Goal: Task Accomplishment & Management: Complete application form

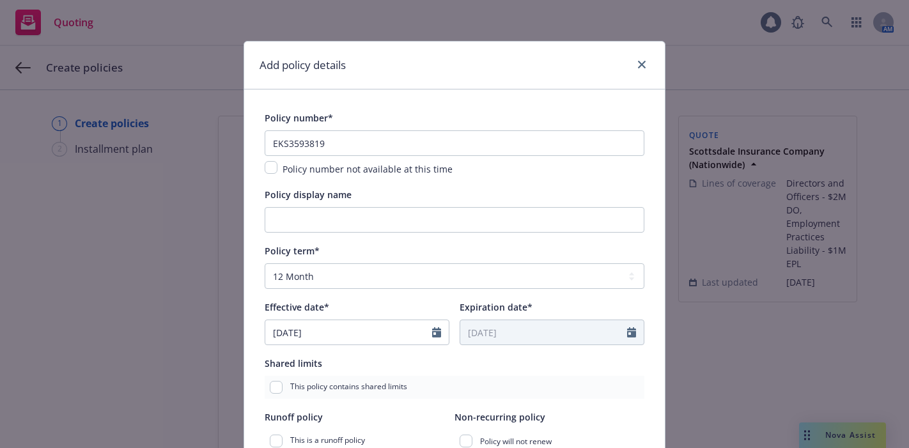
select select "12"
select select "CA"
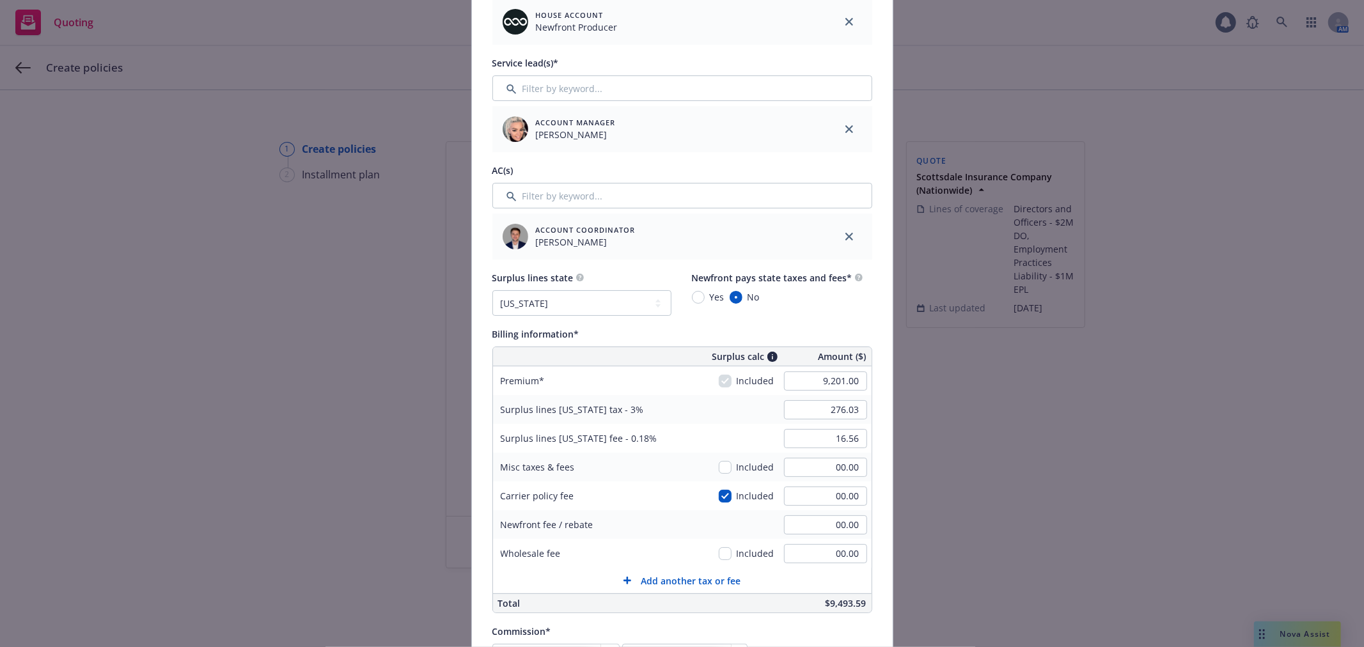
scroll to position [639, 0]
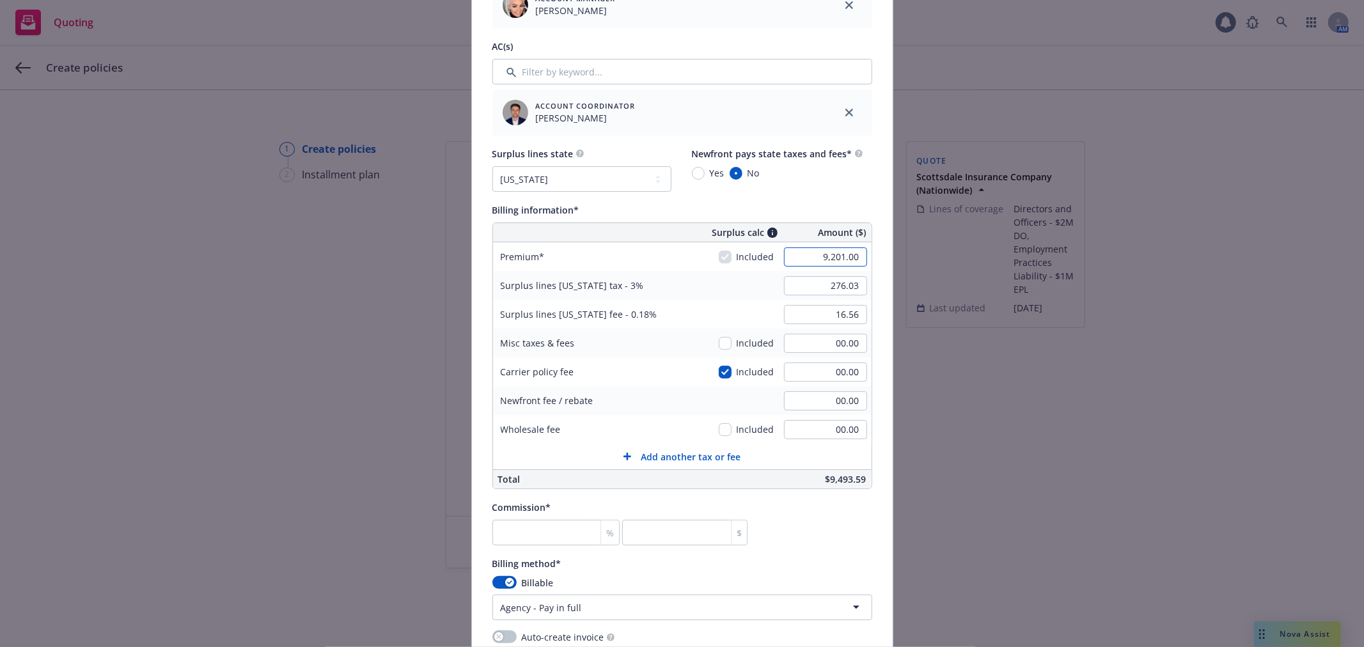
click at [820, 256] on input "9,201.00" at bounding box center [825, 256] width 83 height 19
type input "4,059.00"
type input "121.77"
type input "7.31"
drag, startPoint x: 692, startPoint y: 344, endPoint x: 689, endPoint y: 350, distance: 7.5
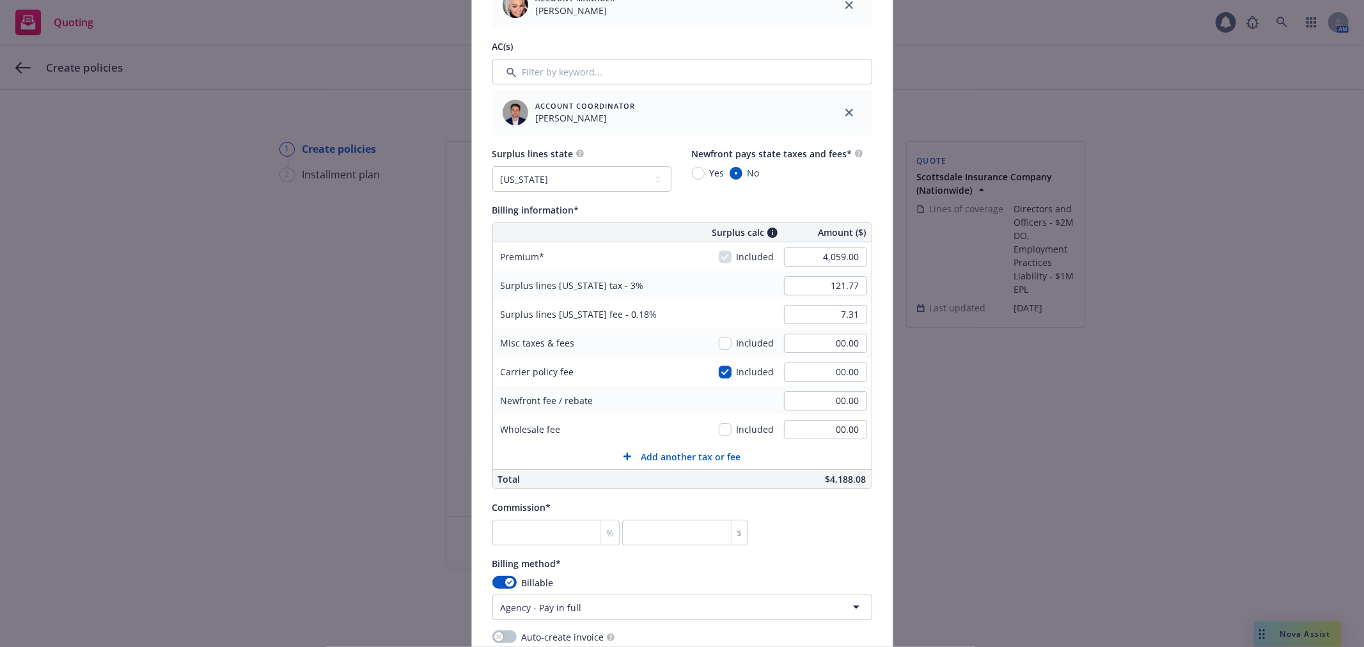
click at [689, 344] on div "Misc taxes & fees Included 00.00" at bounding box center [682, 343] width 379 height 29
click at [577, 448] on input "number" at bounding box center [556, 533] width 128 height 26
click at [567, 448] on input "number" at bounding box center [556, 533] width 128 height 26
type input "1"
type input "40.59"
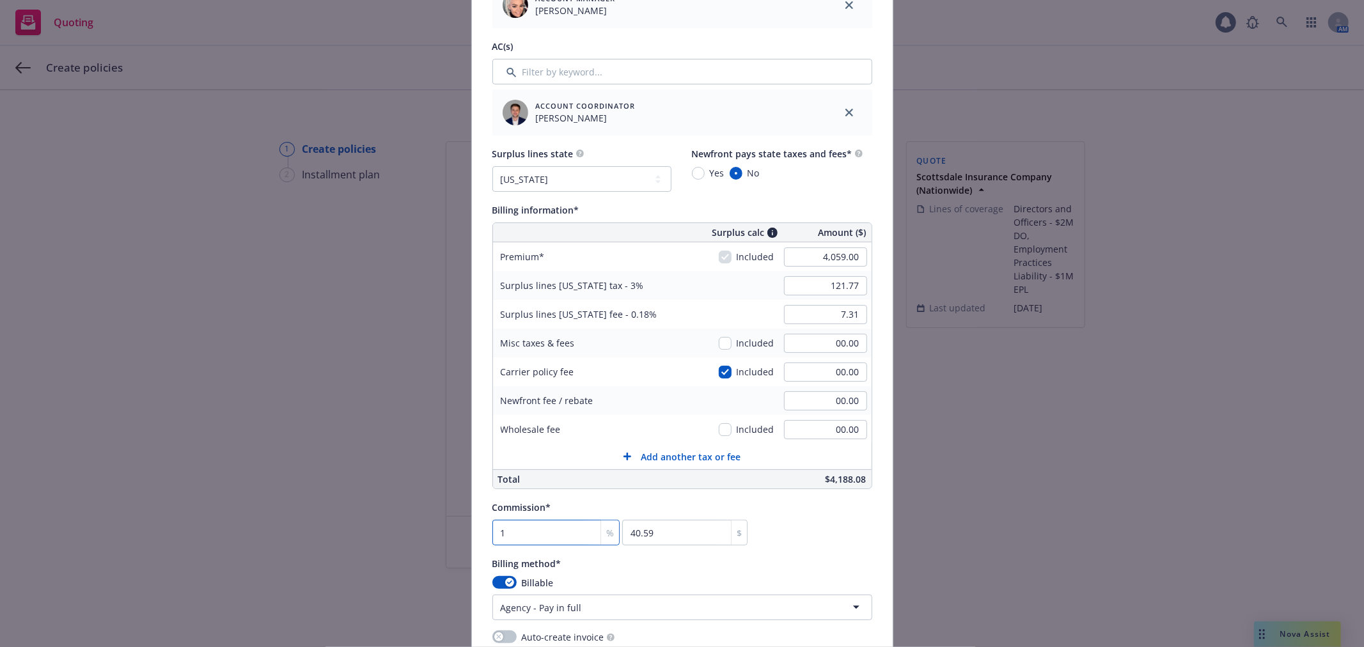
type input "12"
type input "487.08"
type input "12"
click at [777, 448] on div "Commission* 12 % 487.08 $" at bounding box center [682, 522] width 380 height 46
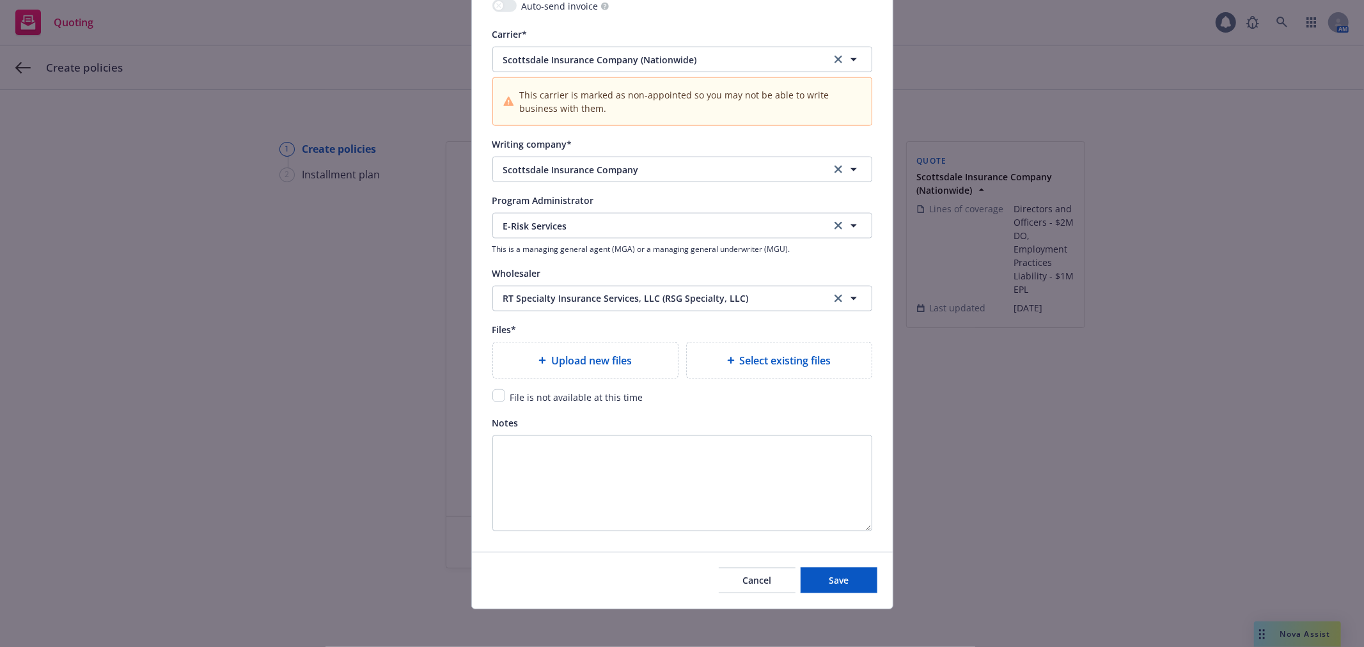
scroll to position [1310, 0]
click at [660, 363] on div "Upload new files" at bounding box center [585, 357] width 164 height 15
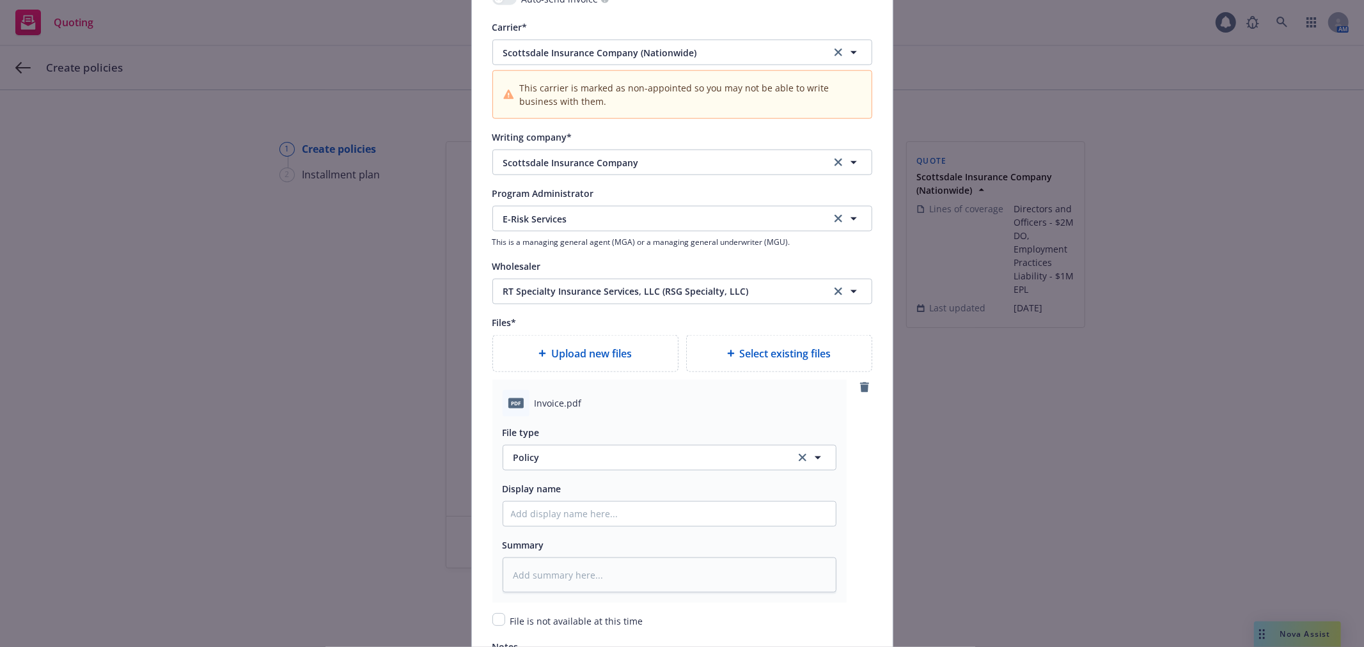
type textarea "x"
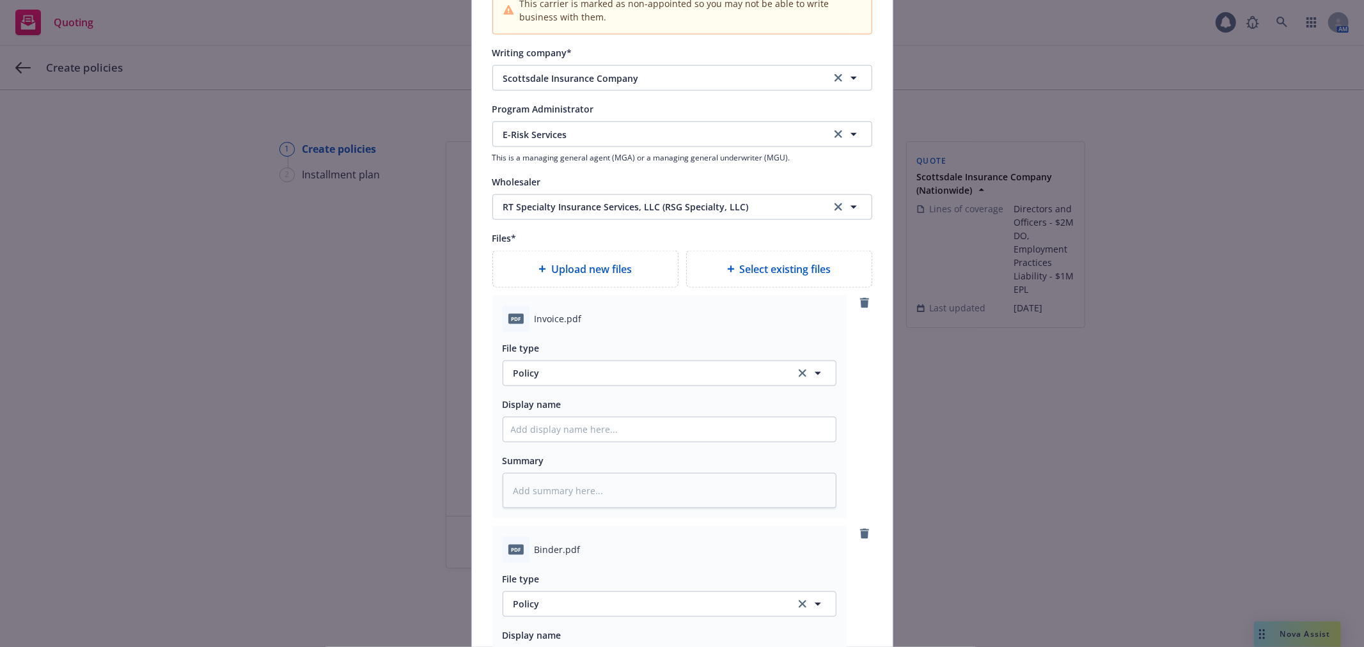
scroll to position [1523, 0]
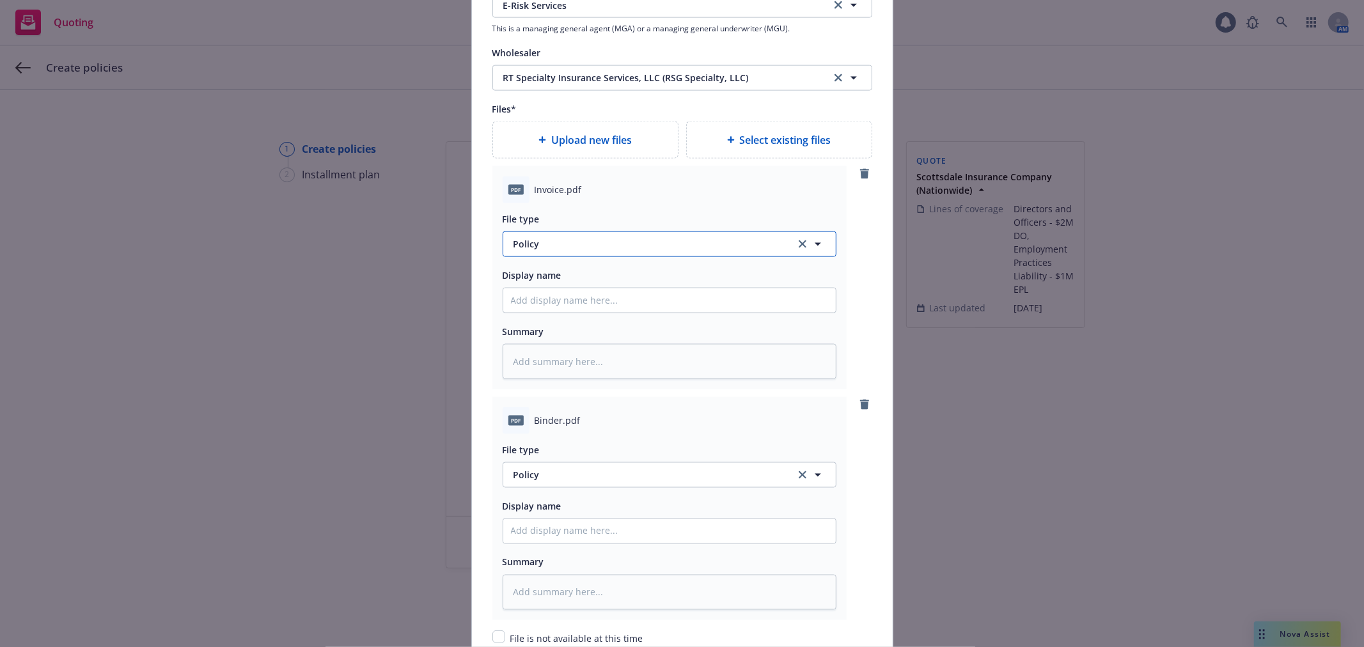
click at [604, 246] on span "Policy" at bounding box center [646, 243] width 267 height 13
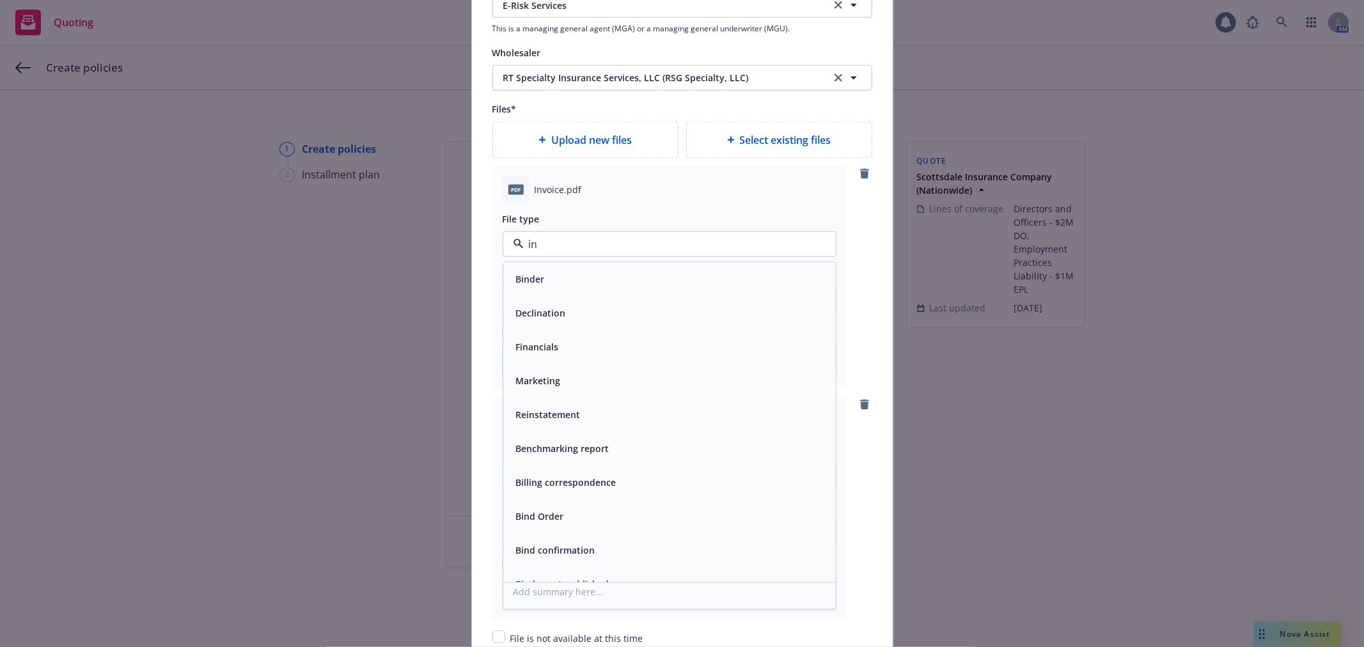
type input "inv"
click at [604, 311] on div "Invoice - Third Party" at bounding box center [669, 313] width 317 height 19
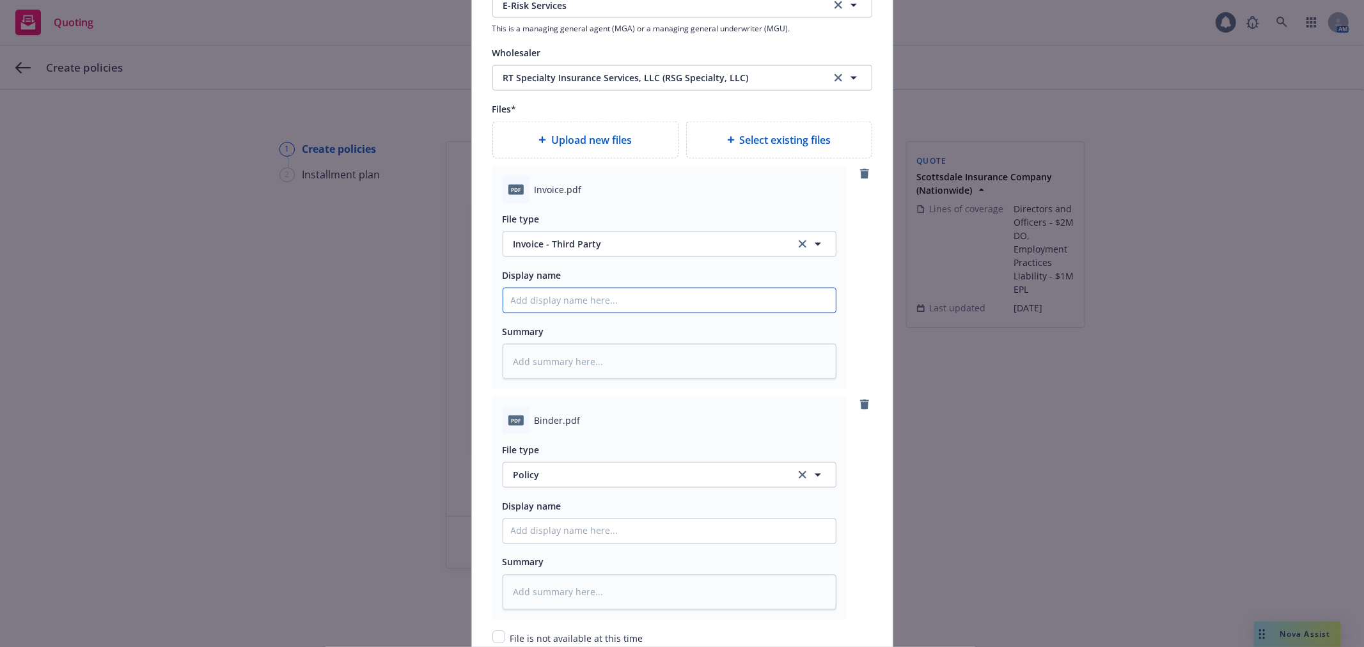
click at [604, 311] on input "Policy display name" at bounding box center [669, 300] width 332 height 24
type textarea "x"
type input "2"
type textarea "x"
type input "25"
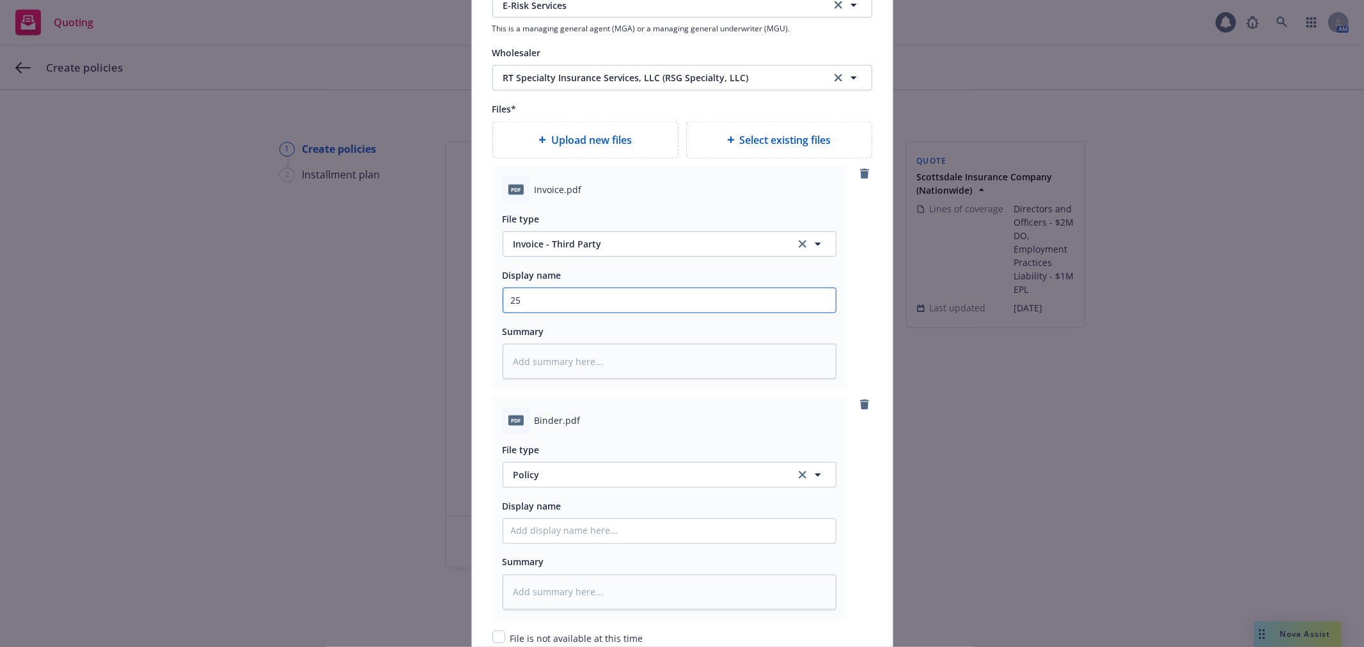
type textarea "x"
type input "25"
type textarea "x"
type input "25 M"
type textarea "x"
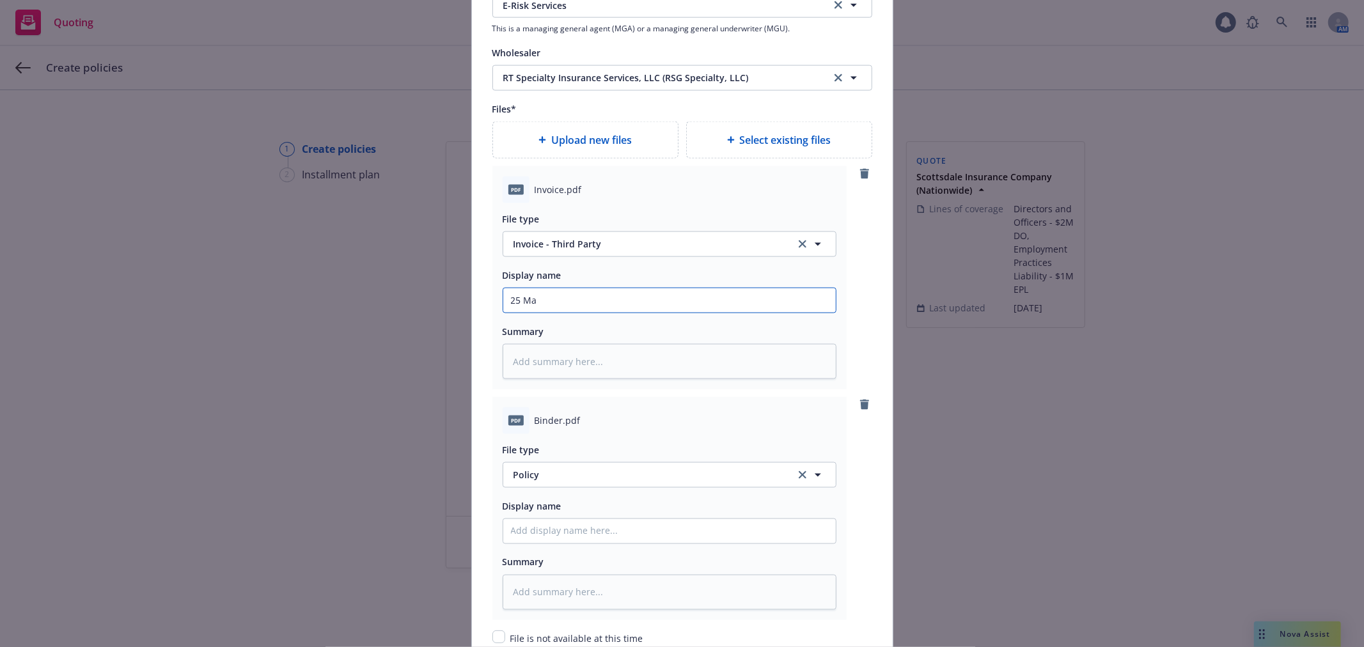
type input "25 Man"
type textarea "x"
type input "25 Mang"
type textarea "x"
type input "25 Mange"
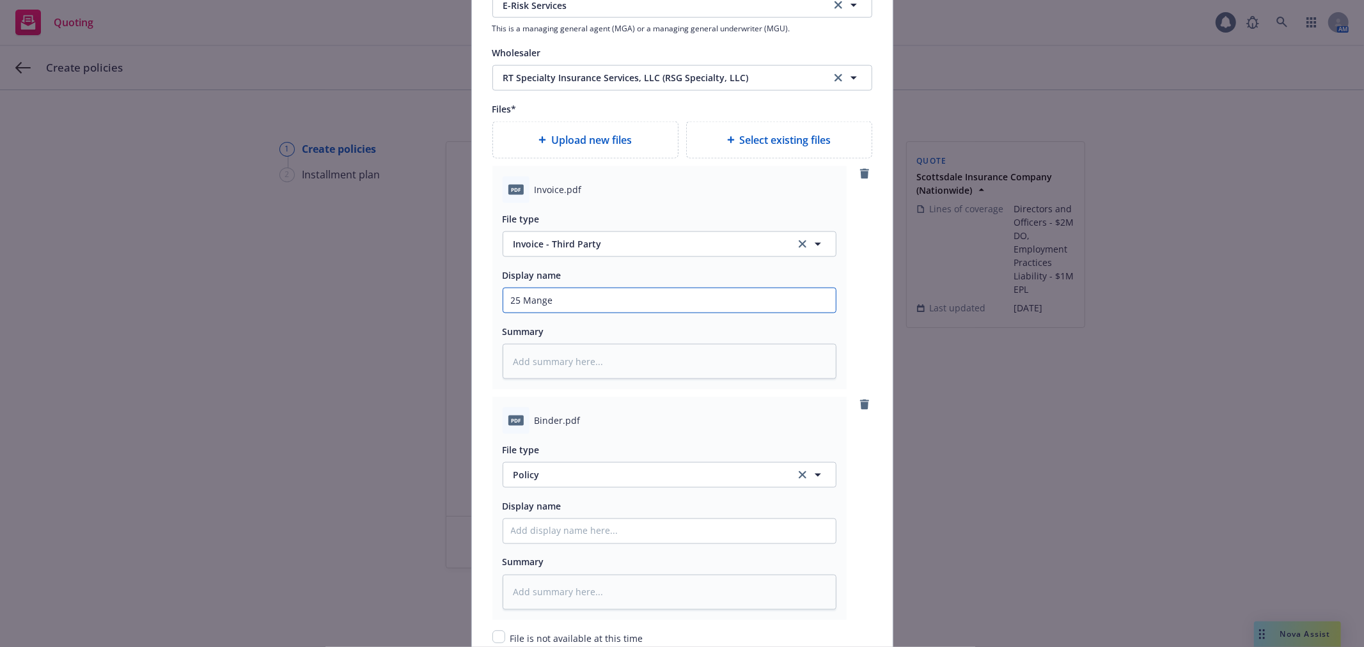
type textarea "x"
type input "25 Mangem"
type textarea "x"
type input "25 Mangeme"
type textarea "x"
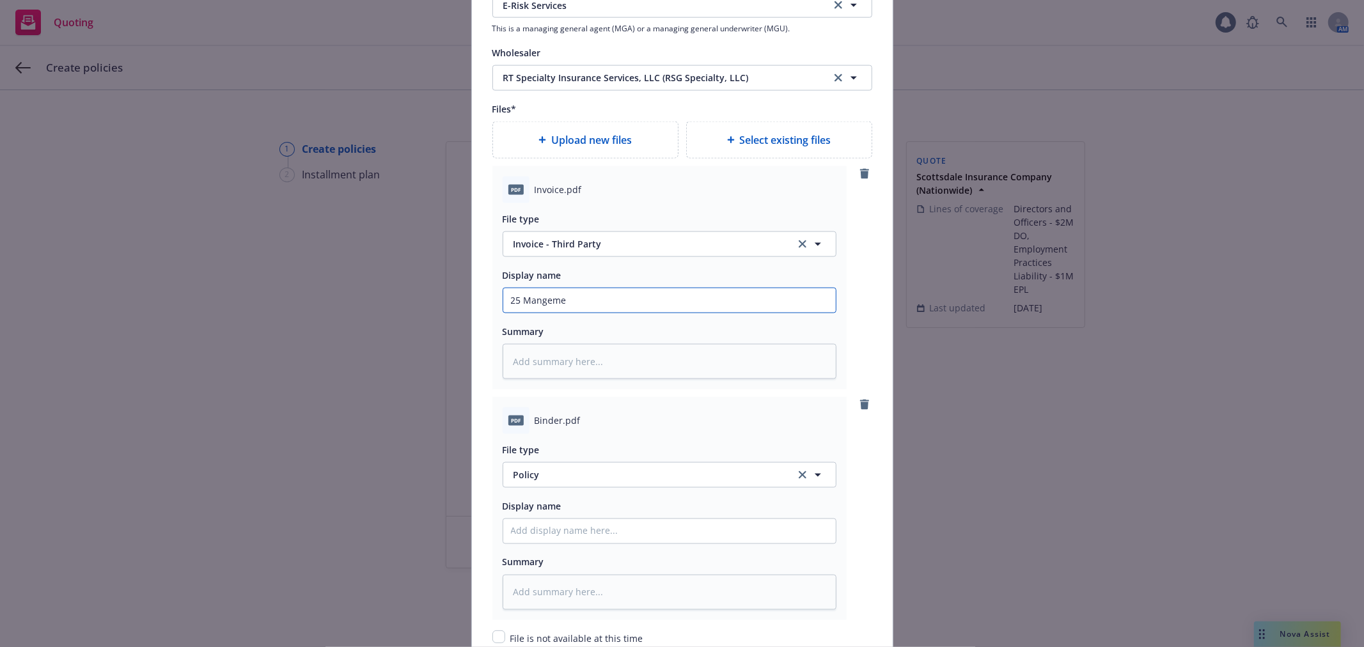
type input "25 Mangemen"
type textarea "x"
type input "25 Mangement"
type textarea "x"
type input "25 Mangement L"
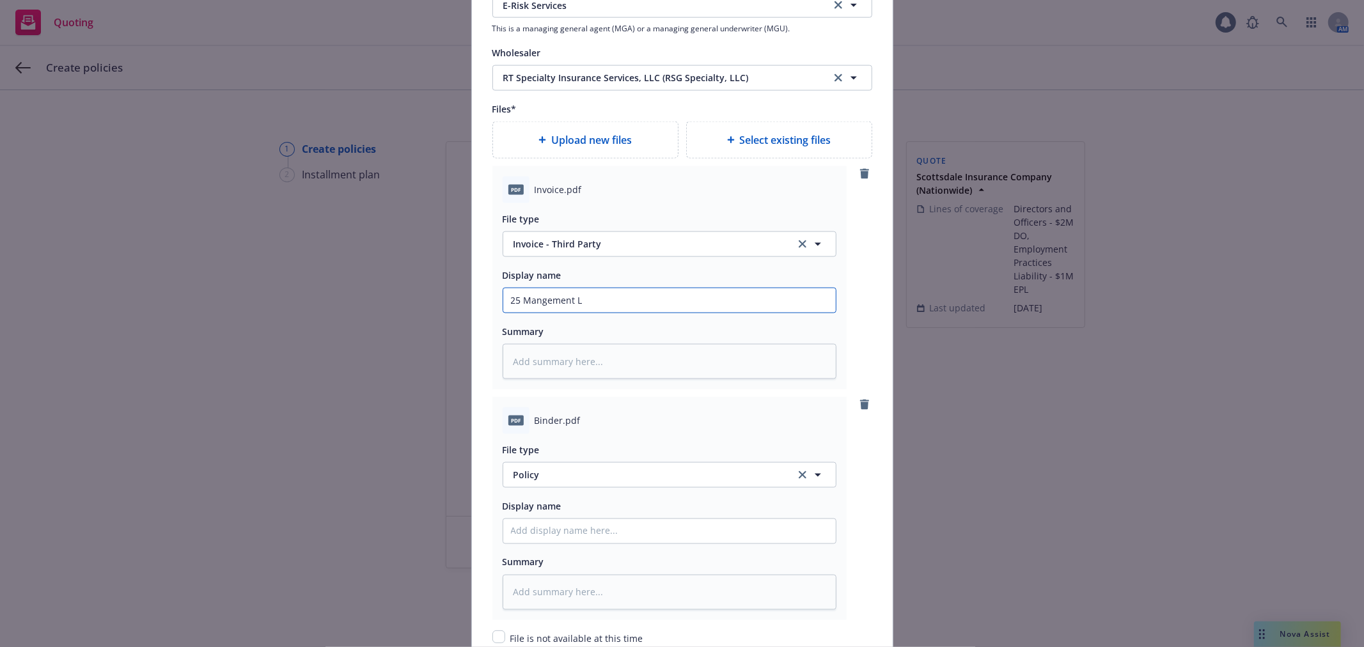
type textarea "x"
type input "25 Mangement Li"
type textarea "x"
type input "25 Mangement Lia"
type textarea "x"
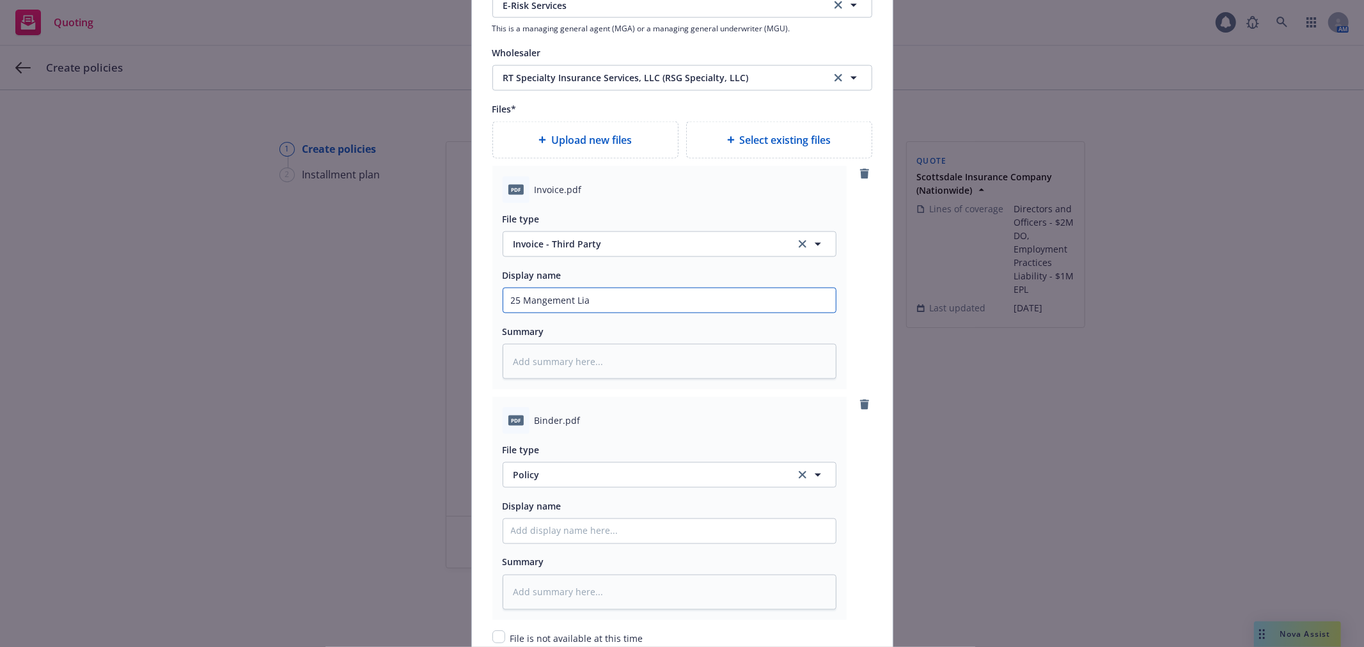
type input "25 Mangement Liab"
type textarea "x"
type input "25 Mangement Liabi"
type textarea "x"
type input "25 Mangement Liabili"
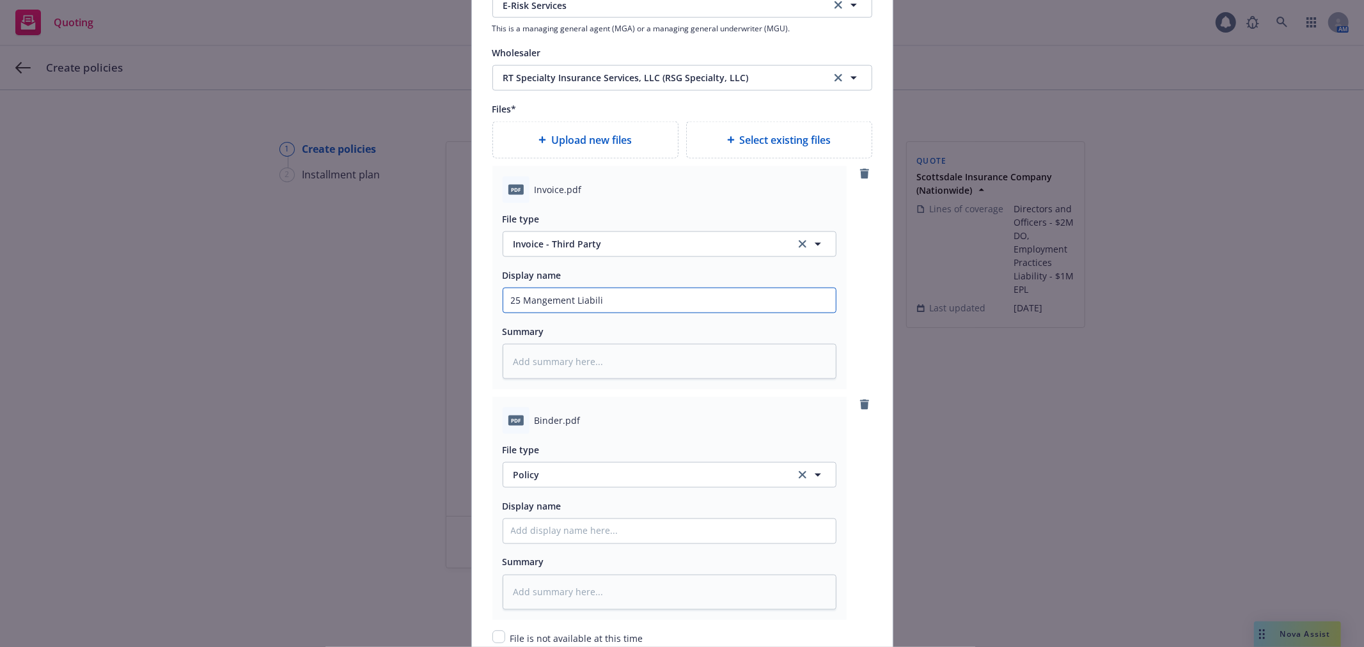
type textarea "x"
type input "25 Mangement Liability"
type textarea "x"
type input "25 Mangement Liability"
type textarea "x"
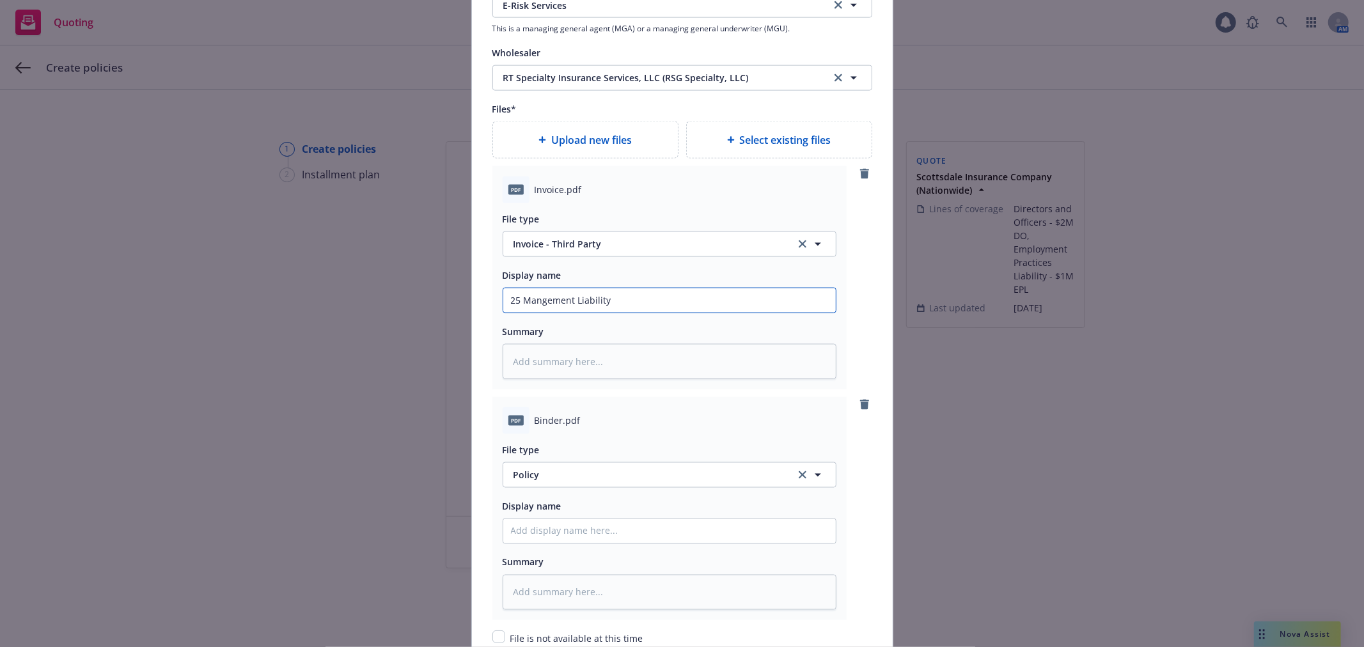
type input "25 Mangement Liability I"
type textarea "x"
type input "25 Mangement Liability In"
type textarea "x"
type input "25 Mangement Liability Inv"
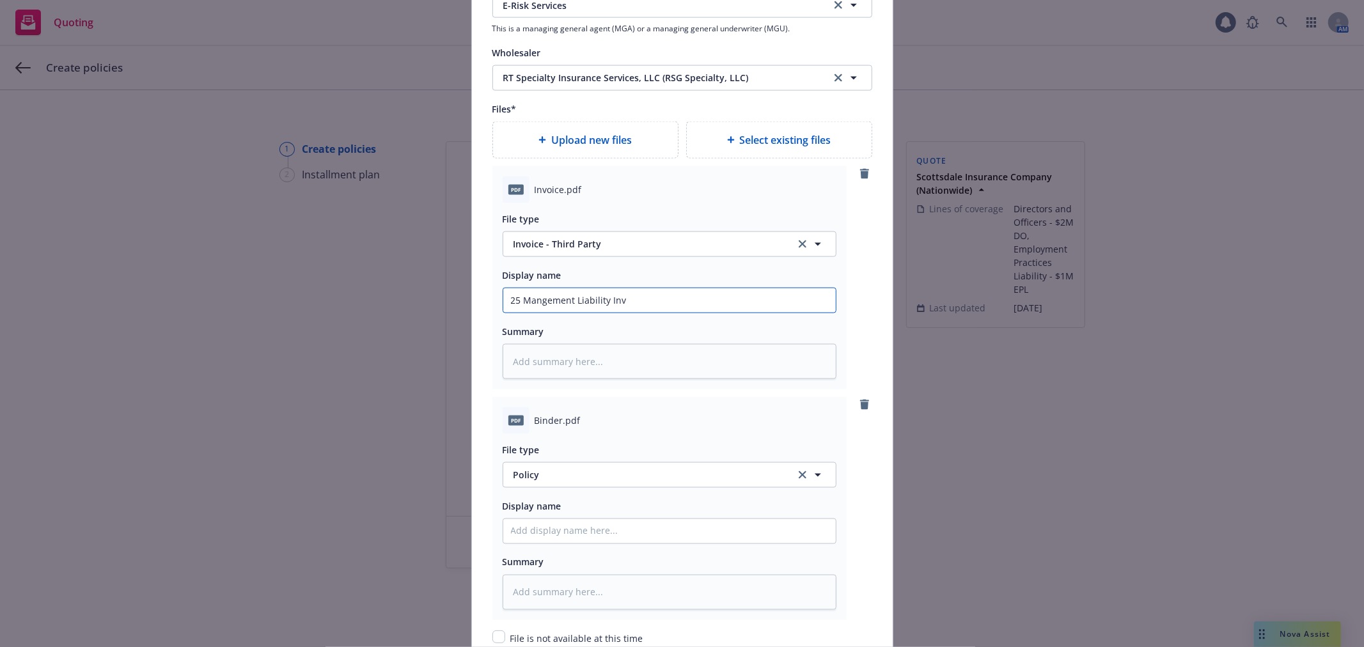
type textarea "x"
type input "25 Mangement Liability Invoi"
type textarea "x"
type input "25 Mangement Liability Invoic"
type textarea "x"
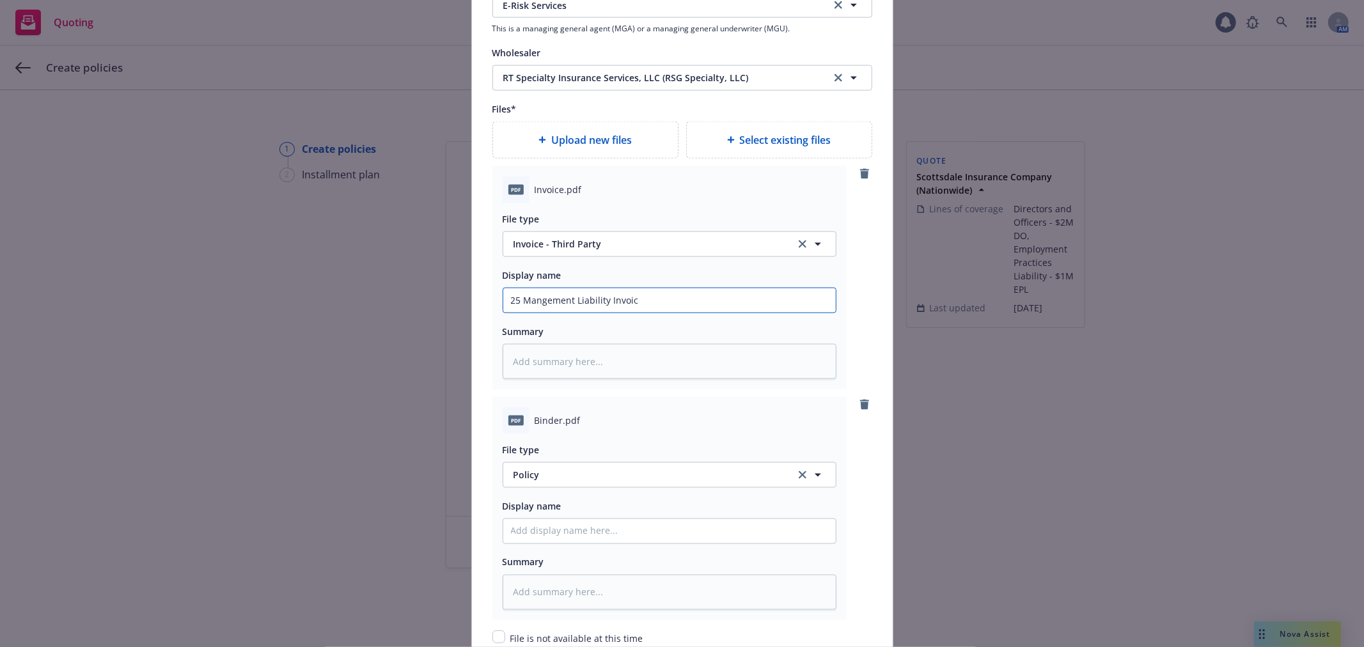
type input "25 Mangement Liability Invoice"
type textarea "x"
type input "25 Mangement Liability Invoice"
type textarea "x"
type input "25 Mangement Liability Invoice -"
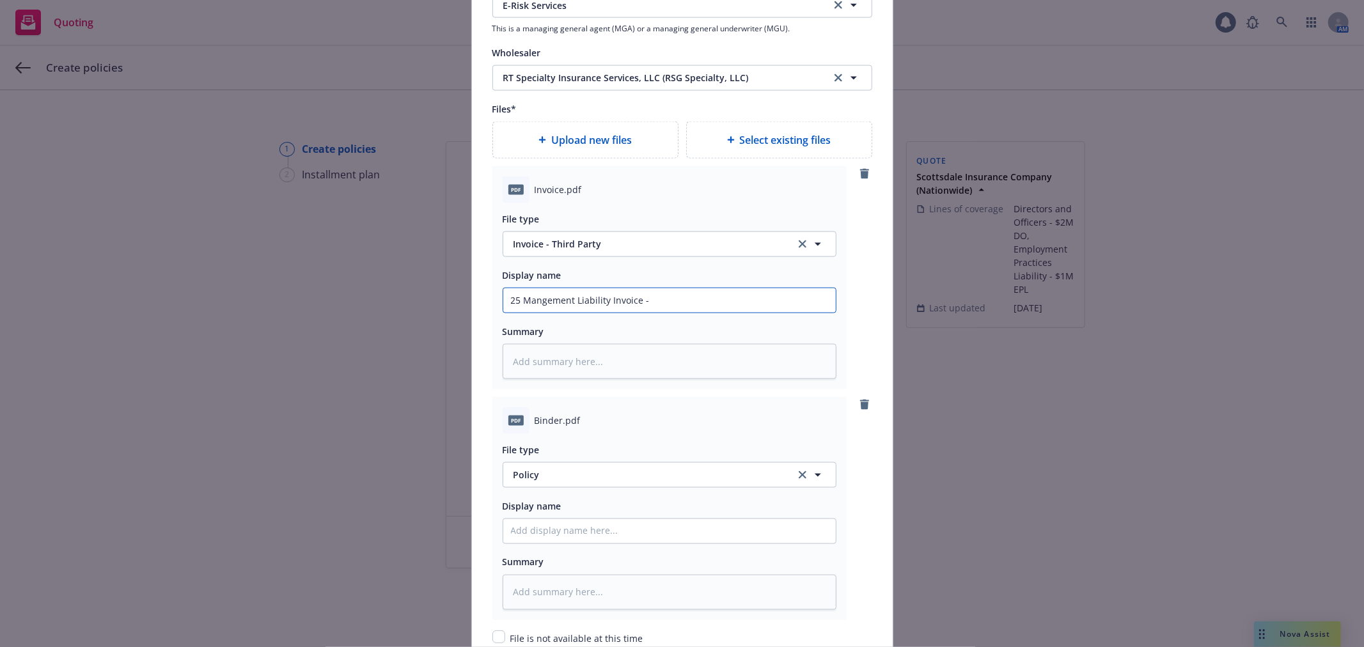
type textarea "x"
type input "25 Mangement Liability Invoice -"
type textarea "x"
type input "25 Mangement Liability Invoice - R"
type textarea "x"
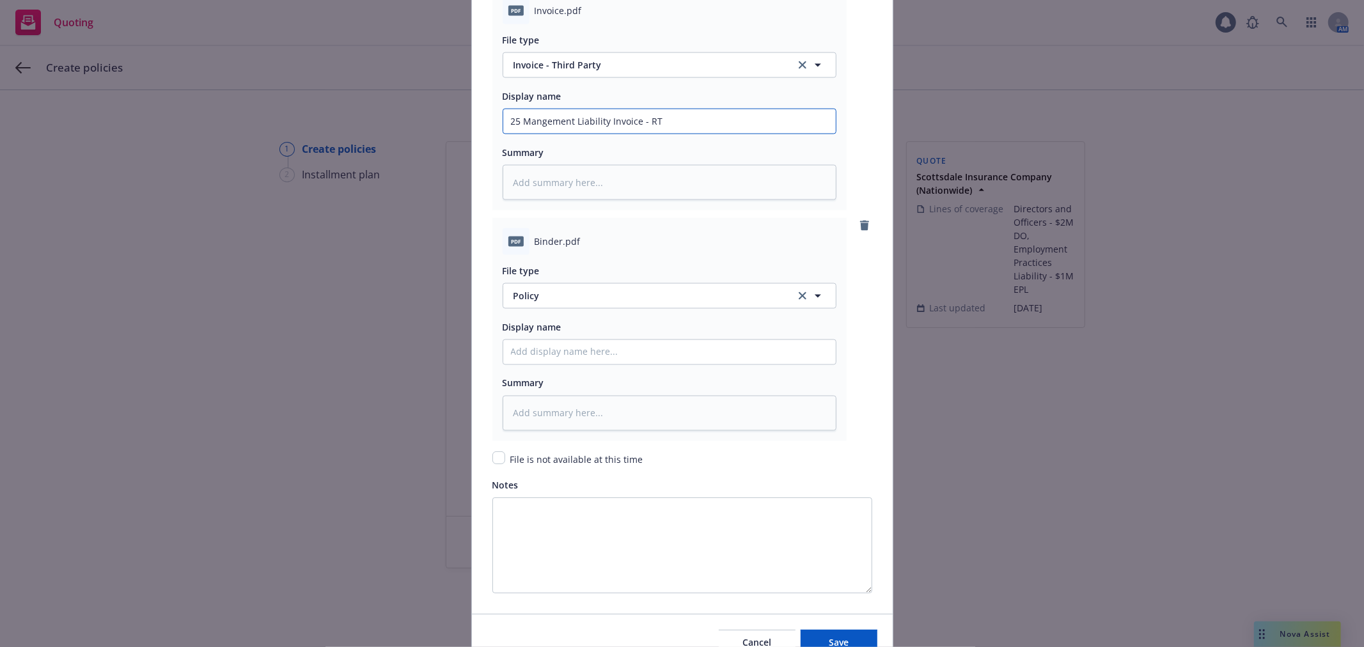
scroll to position [1736, 0]
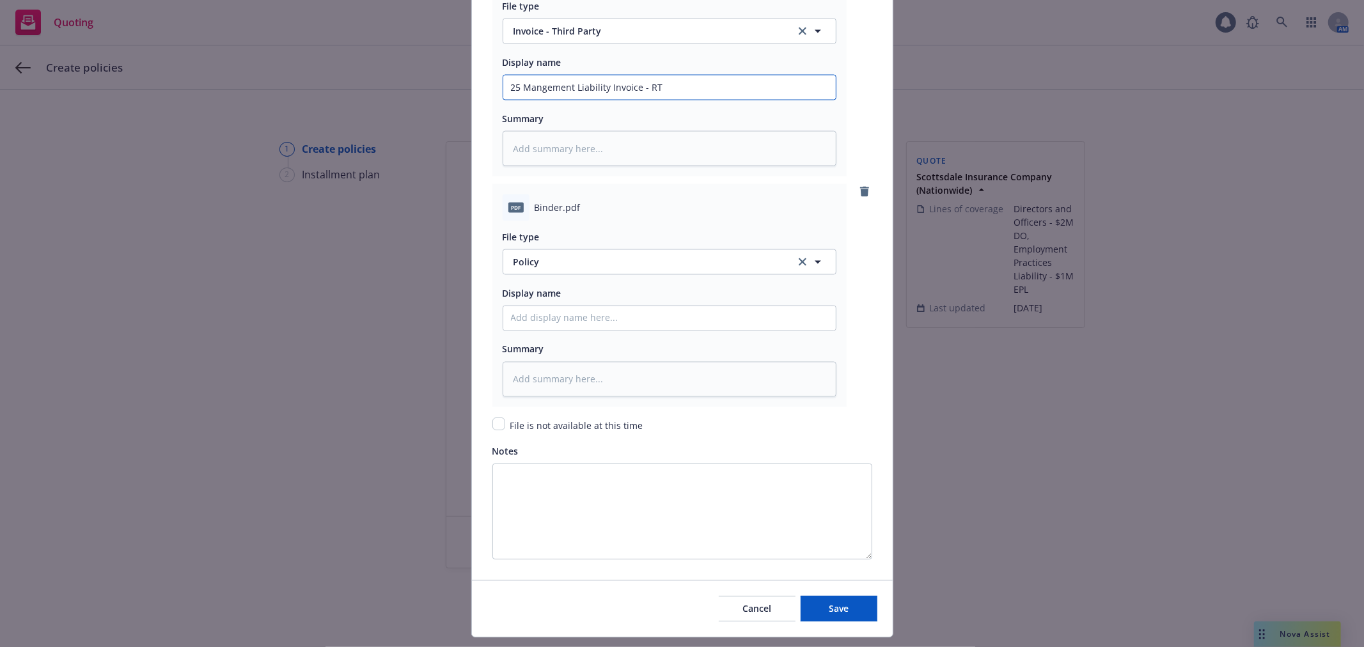
type input "25 Mangement Liability Invoice - RT"
click at [550, 263] on span "Policy" at bounding box center [646, 261] width 267 height 13
type input "binder"
click at [541, 307] on div "Binder" at bounding box center [529, 297] width 36 height 19
click at [670, 91] on input "25 Mangement Liability Invoice - RT" at bounding box center [669, 87] width 332 height 24
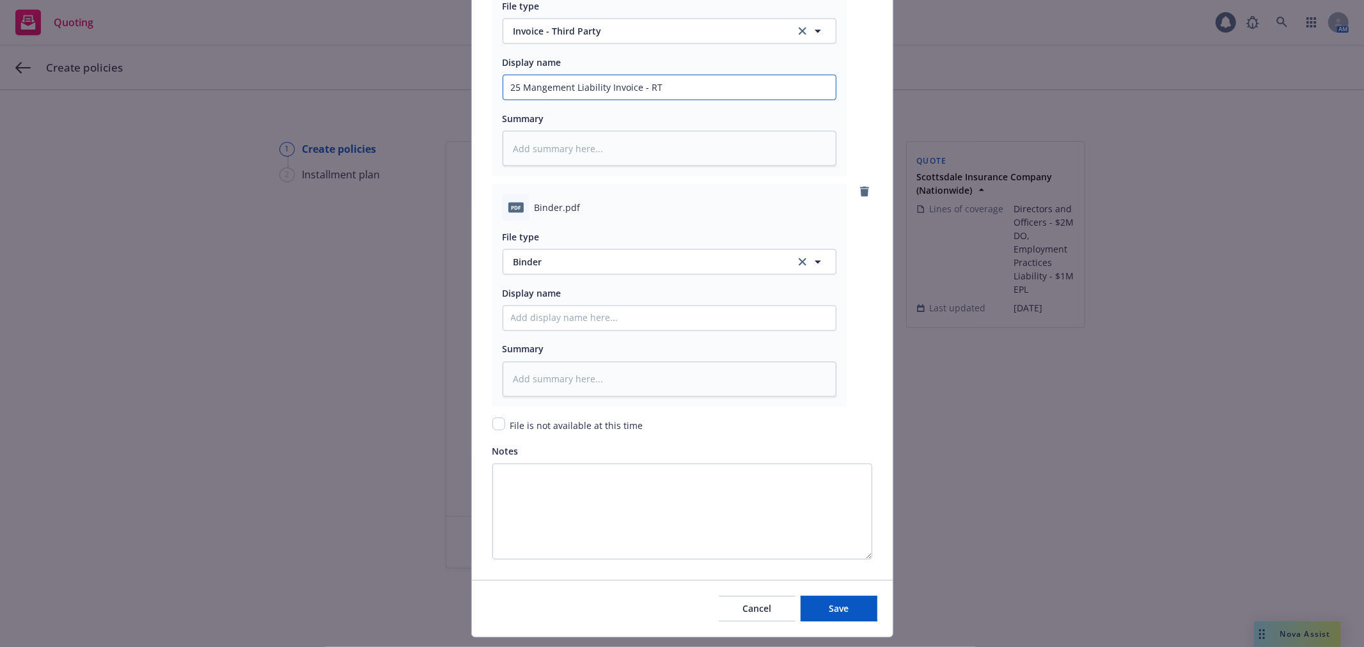
click at [670, 91] on input "25 Mangement Liability Invoice - RT" at bounding box center [669, 87] width 332 height 24
click at [520, 315] on input "Policy display name" at bounding box center [669, 318] width 332 height 24
paste input "25 Mangement Liability Invoice - RT"
type textarea "x"
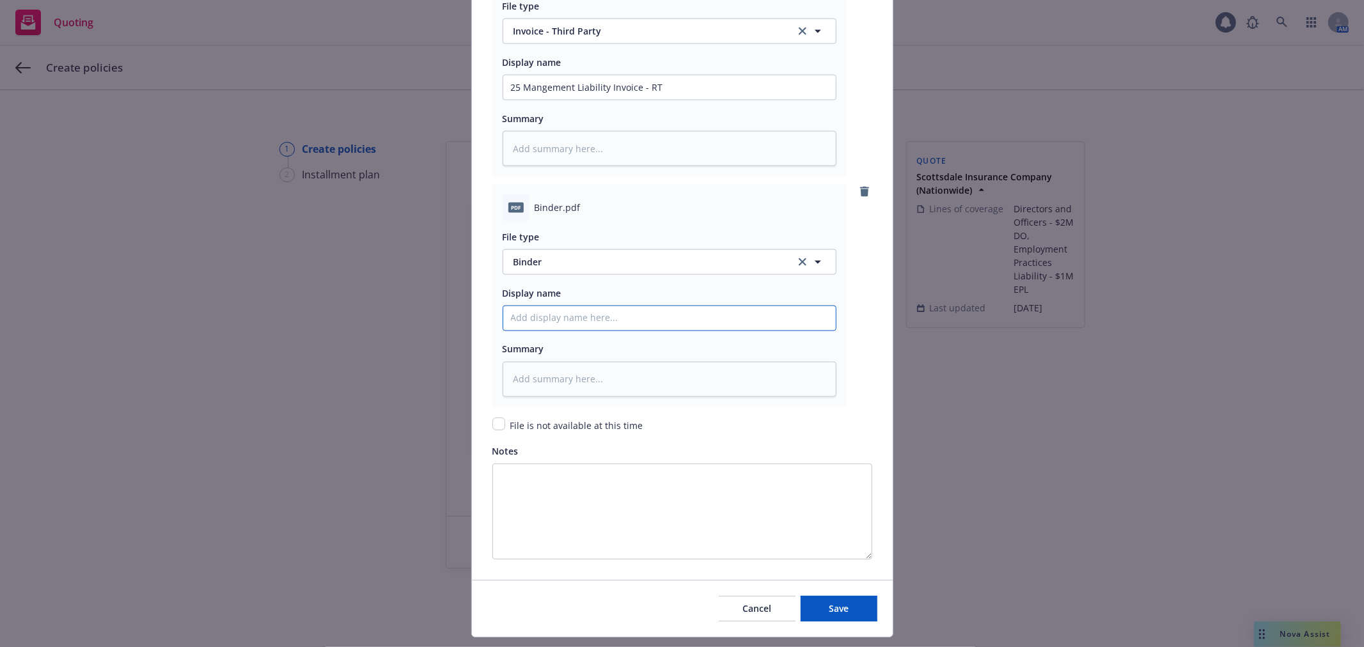
type input "25 Mangement Liability Invoice - RT"
type textarea "x"
type input "25 Mangement Liability Invoice - R"
type textarea "x"
type input "25 Mangement Liability Invoice -"
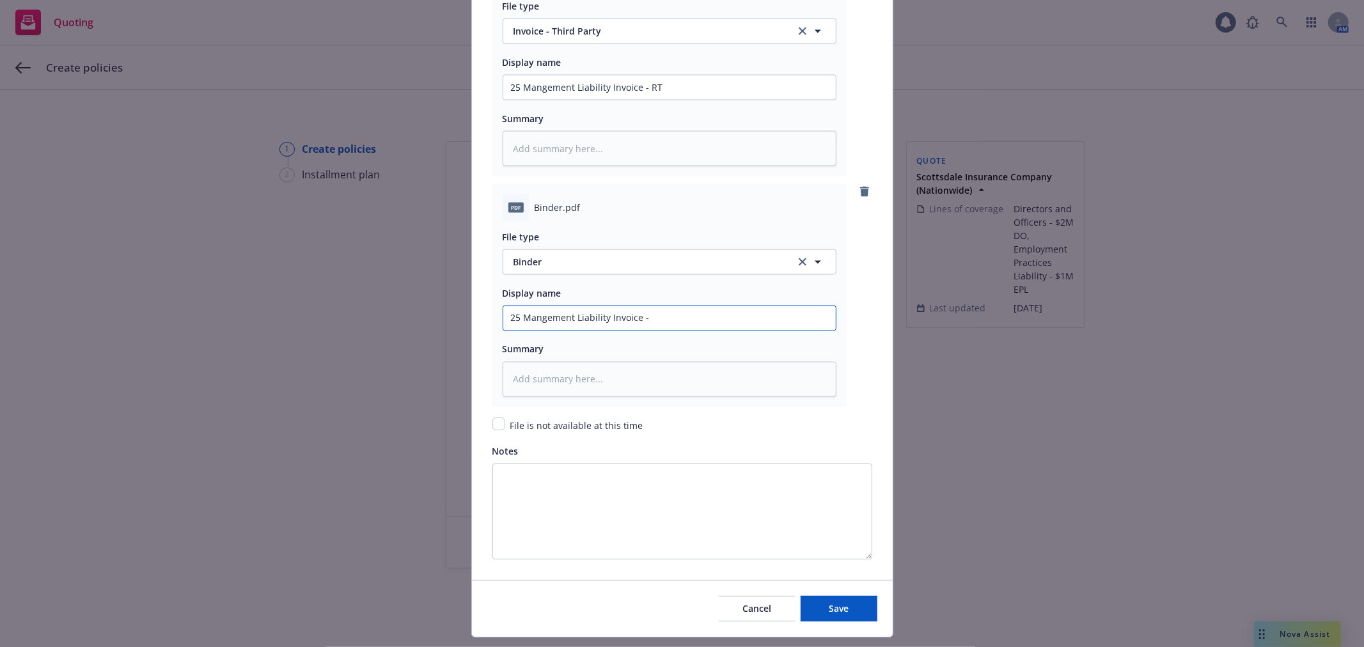
type textarea "x"
type input "25 Mangement Liability Invoice -"
type textarea "x"
type input "25 Mangement Liability Invoice"
type textarea "x"
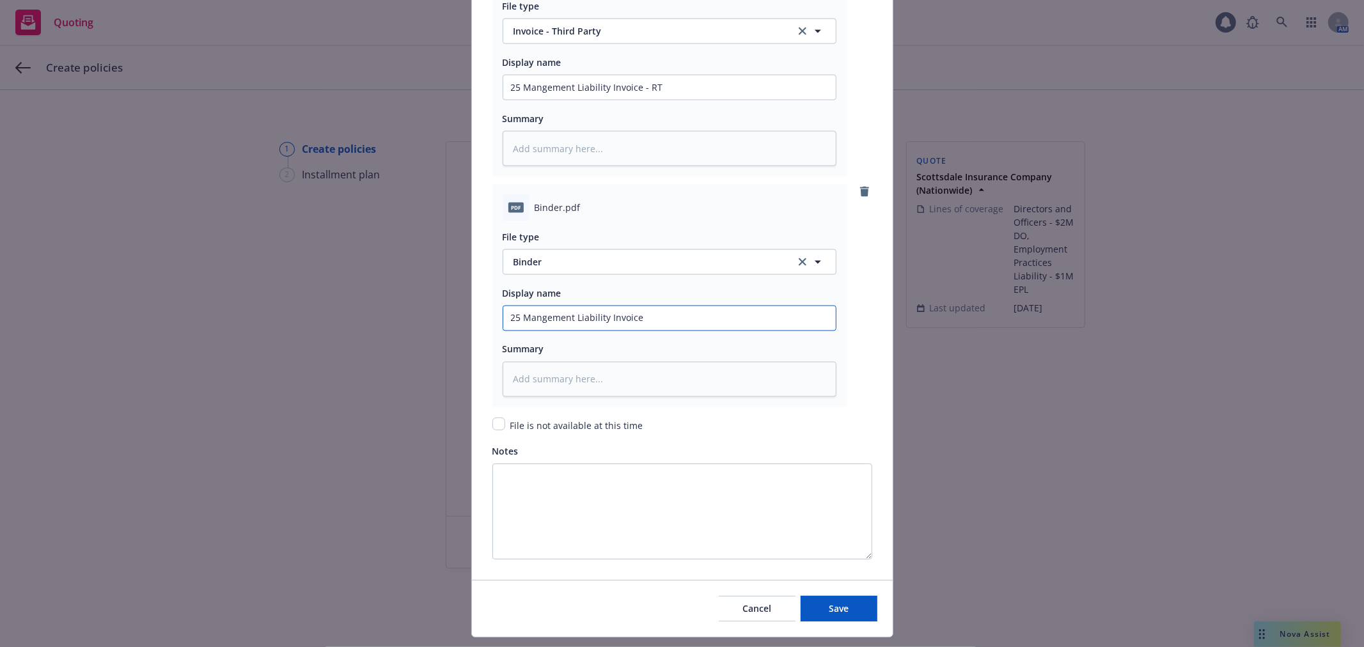
type input "25 Mangement Liability Invoice"
type textarea "x"
type input "25 Mangement Liability Invoic"
type textarea "x"
type input "25 Mangement Liability Invoi"
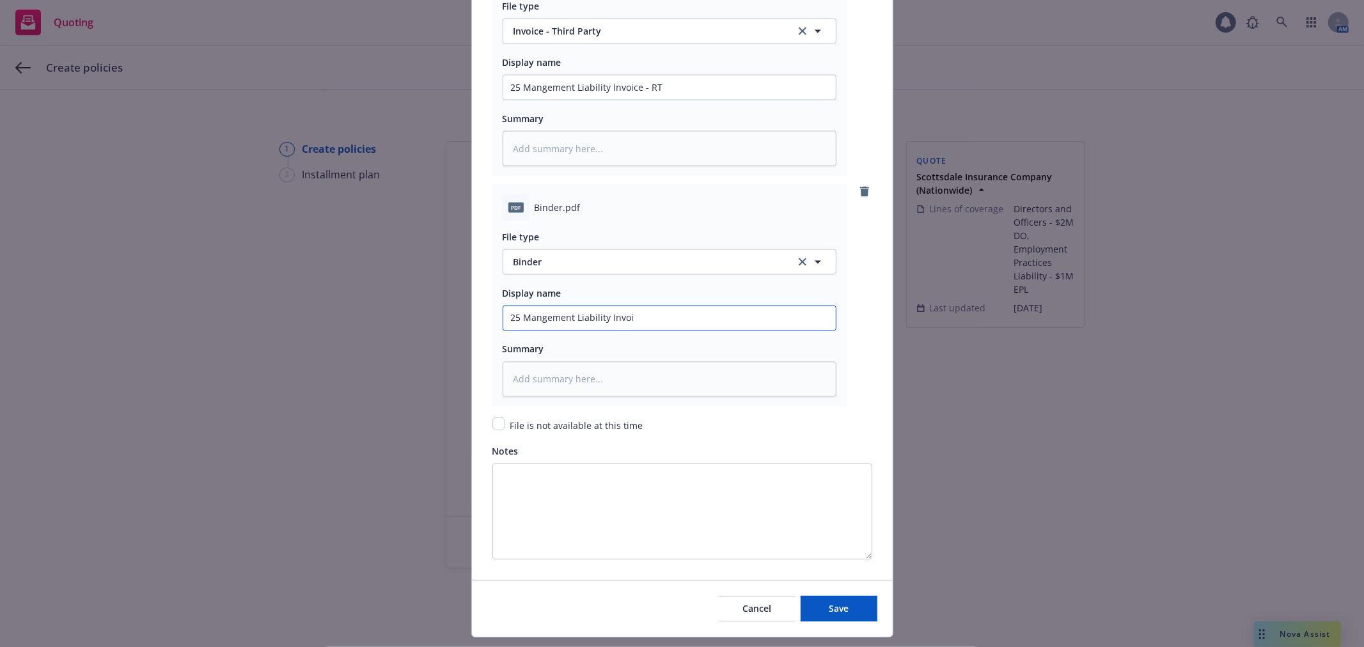
type textarea "x"
type input "25 Mangement Liability Invo"
type textarea "x"
type input "25 Mangement Liability Inv"
type textarea "x"
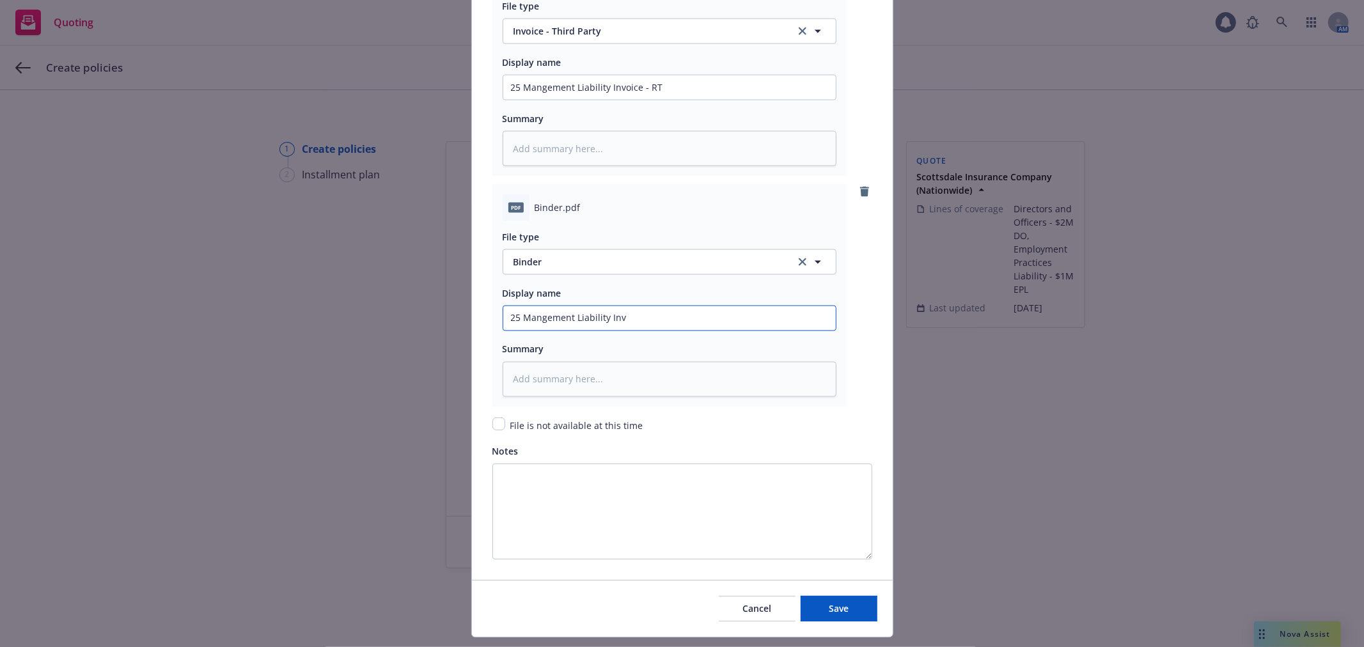
type input "25 Mangement Liability In"
type textarea "x"
type input "25 Mangement Liability I"
type textarea "x"
type input "25 Mangement Liability"
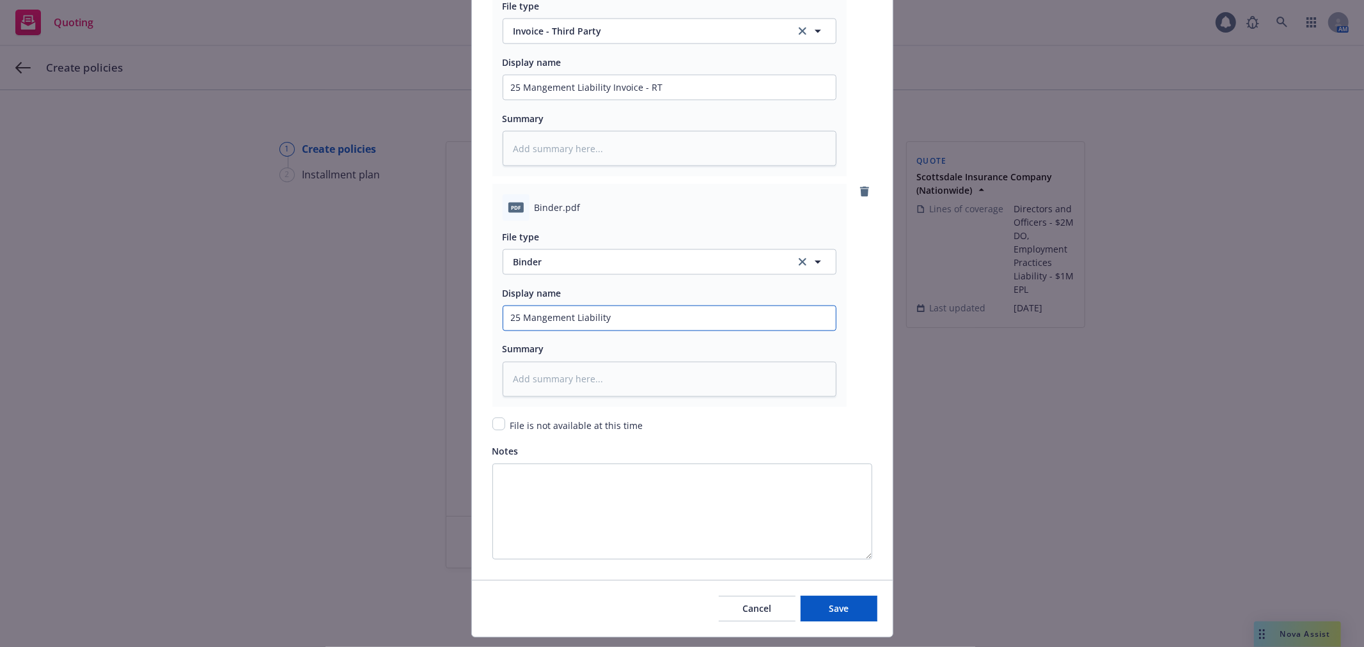
type textarea "x"
type input "25 Mangement Liability B"
type textarea "x"
type input "25 Mangement Liability Bi"
type textarea "x"
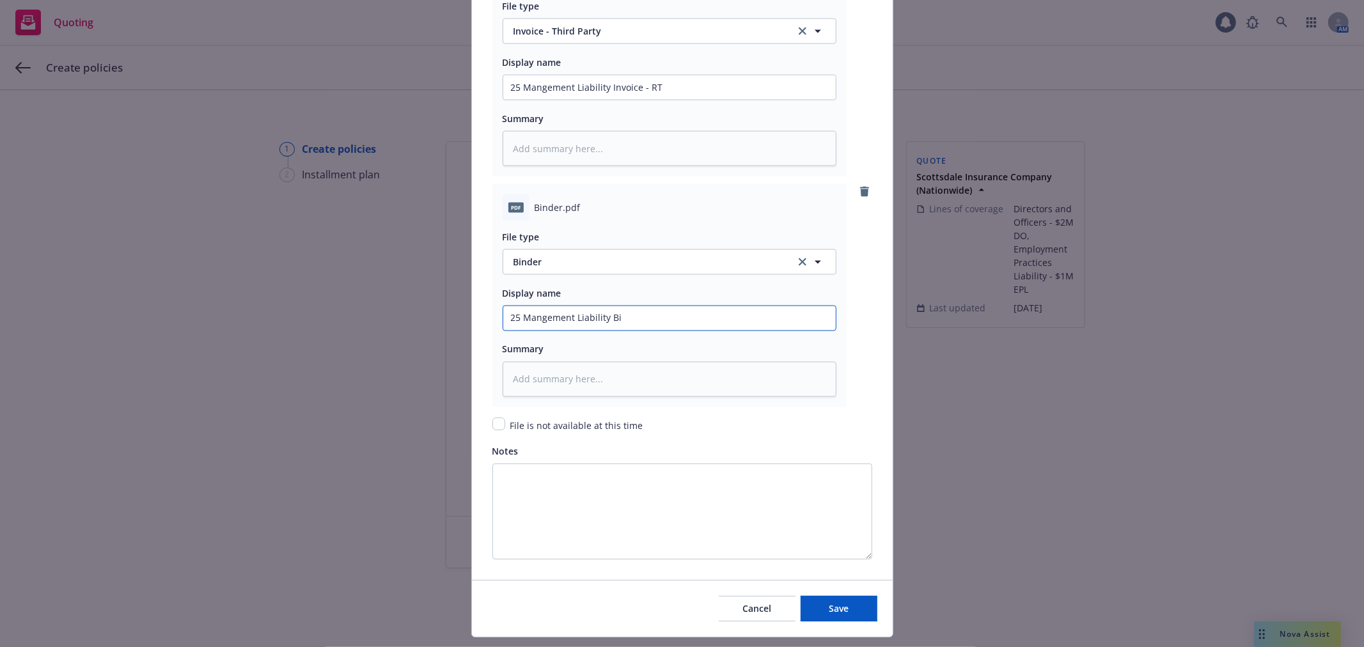
type input "25 Mangement Liability Bin"
type textarea "x"
type input "25 Mangement Liability Bind"
type textarea "x"
type input "25 Mangement Liability Binde"
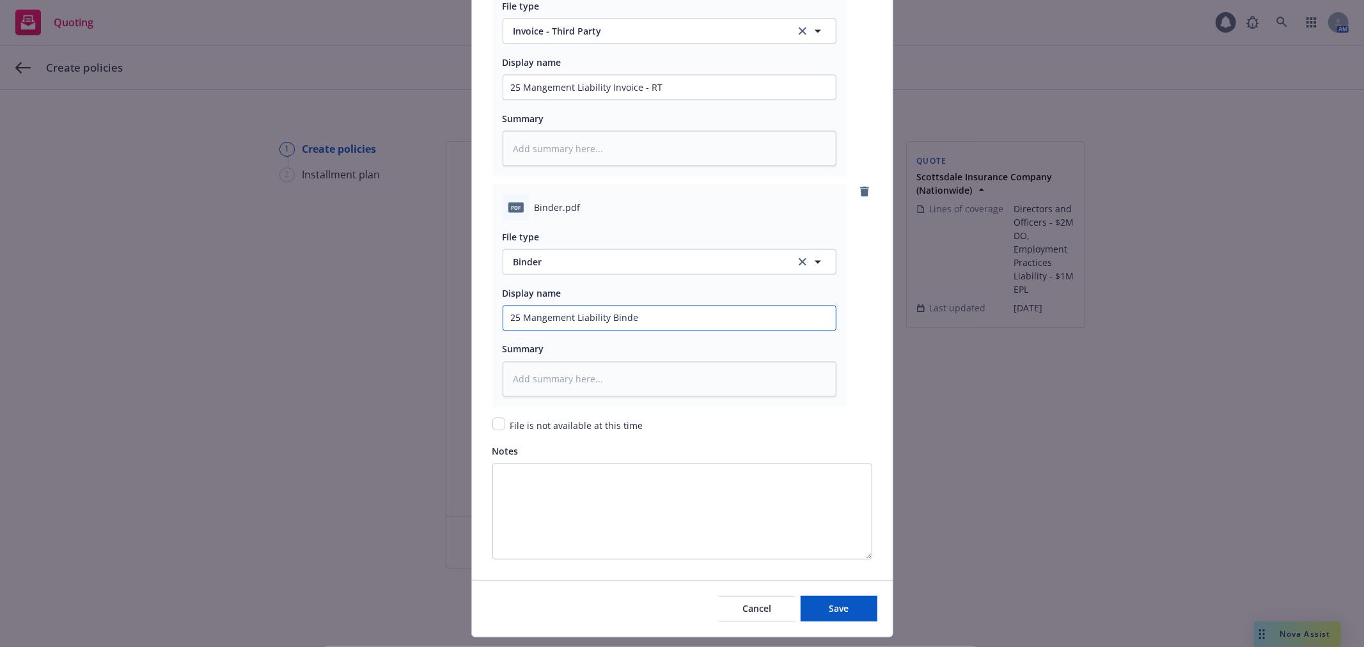
type textarea "x"
type input "25 Mangement Liability Binder"
type textarea "x"
type input "25 Mangement Liability Binder -"
type textarea "x"
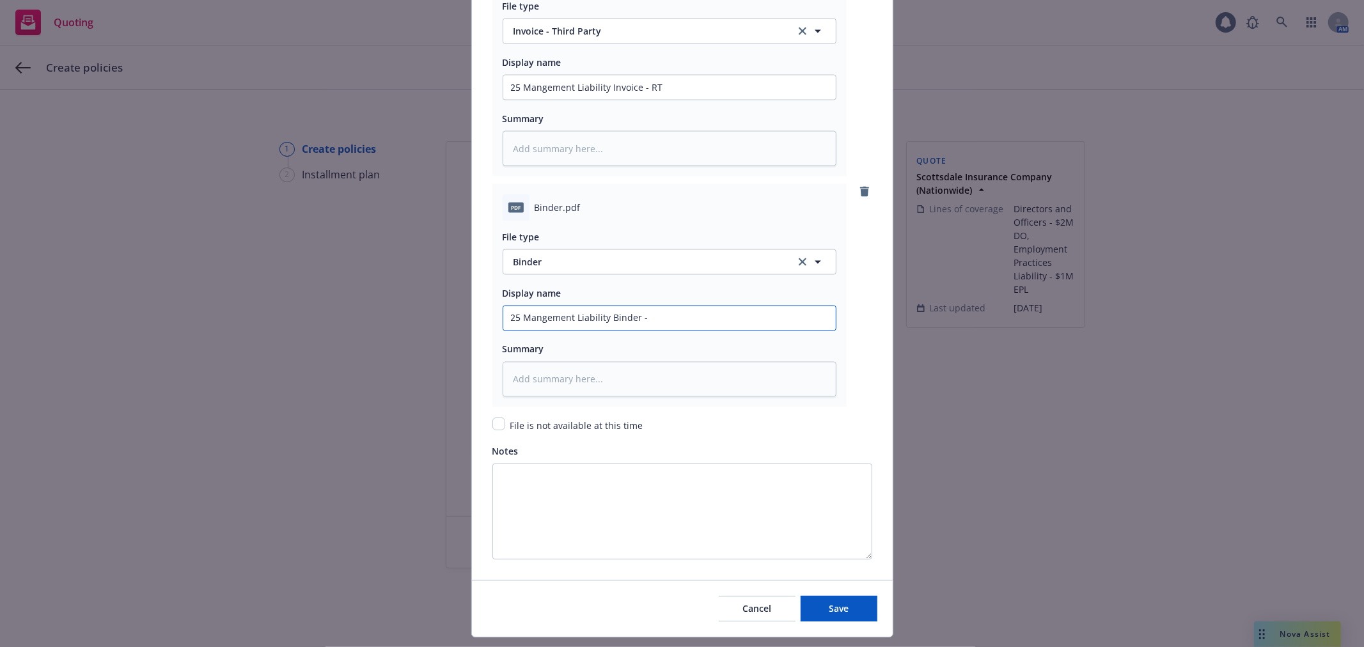
type input "25 Mangement Liability Binder -"
type textarea "x"
type input "25 Mangement Liability Binder - S"
type textarea "x"
type input "25 Mangement Liability Binder - Sc"
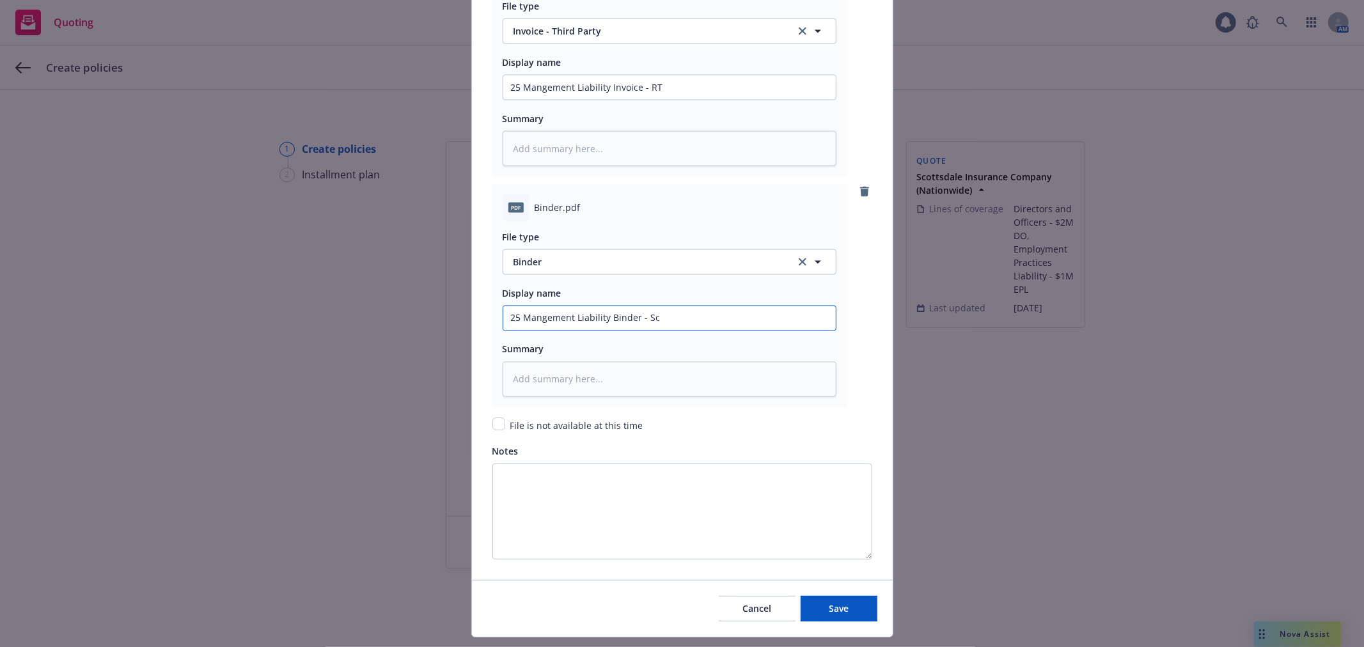
type textarea "x"
type input "25 Mangement Liability Binder - Sco"
type textarea "x"
type input "25 Mangement Liability Binder - Sc"
type textarea "x"
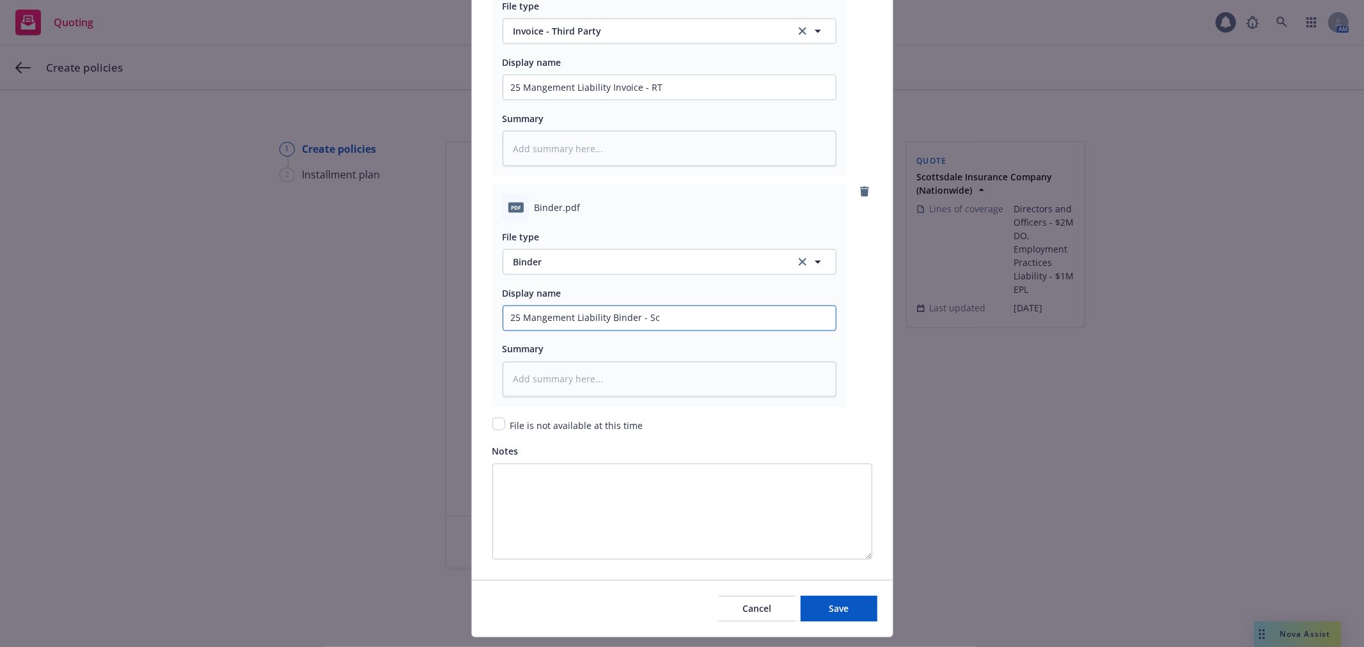
type input "25 Mangement Liability Binder - S"
type textarea "x"
type input "25 Mangement Liability Binder - E"
type textarea "x"
type input "25 Mangement Liability Binder - Er"
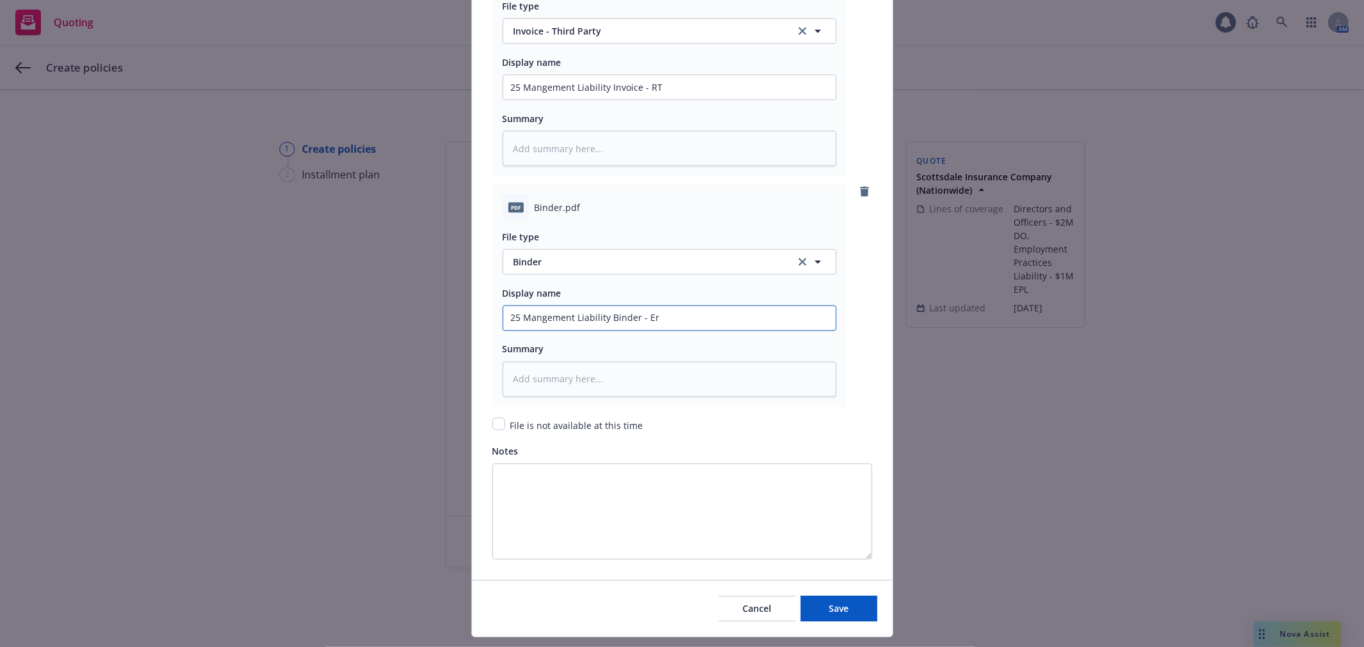
type textarea "x"
type input "25 Mangement Liability Binder - Eri"
type textarea "x"
type input "25 Mangement Liability Binder - Eris"
type textarea "x"
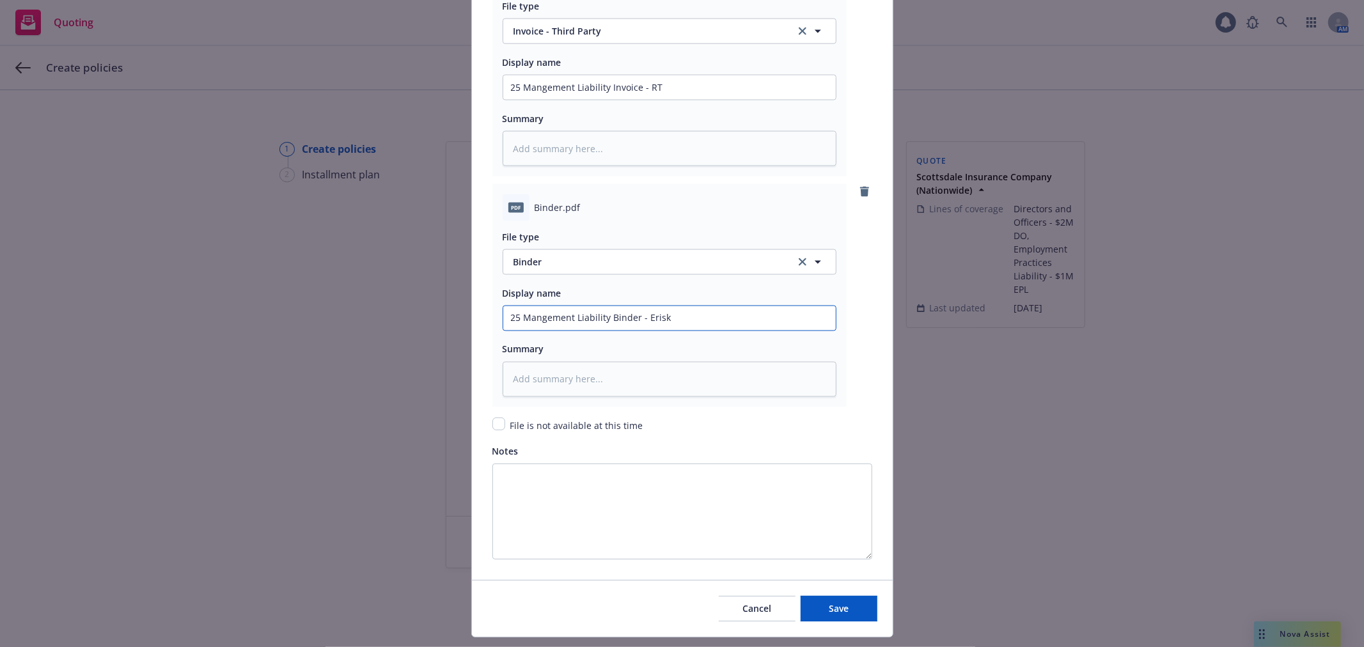
type input "25 Mangement Liability Binder - Erisk"
click at [682, 324] on input "25 Mangement Liability Binder - Erisk" at bounding box center [669, 318] width 332 height 24
click at [680, 324] on input "25 Mangement Liability Binder - Erisk" at bounding box center [669, 318] width 332 height 24
type textarea "x"
type input "25 Mangement Liability Binder - Sc"
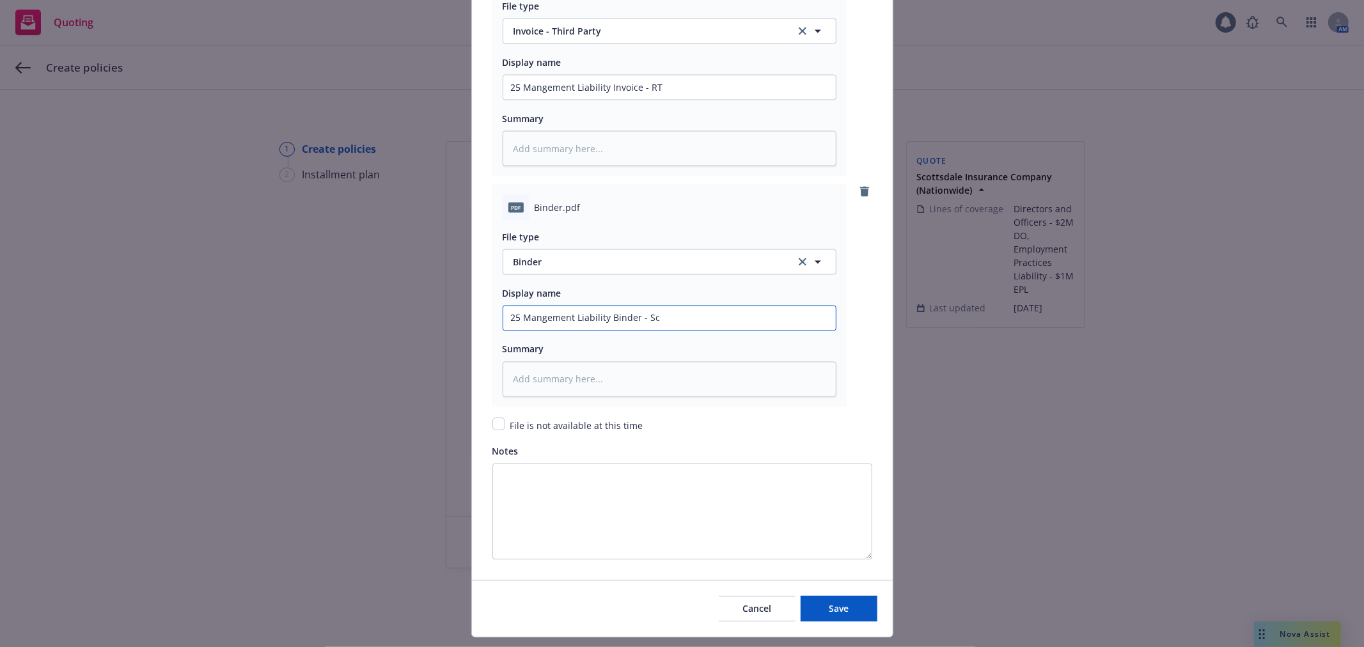
type textarea "x"
type input "25 Mangement Liability Binder - Sco"
type textarea "x"
type input "25 Mangement Liability Binder - [PERSON_NAME]"
type textarea "x"
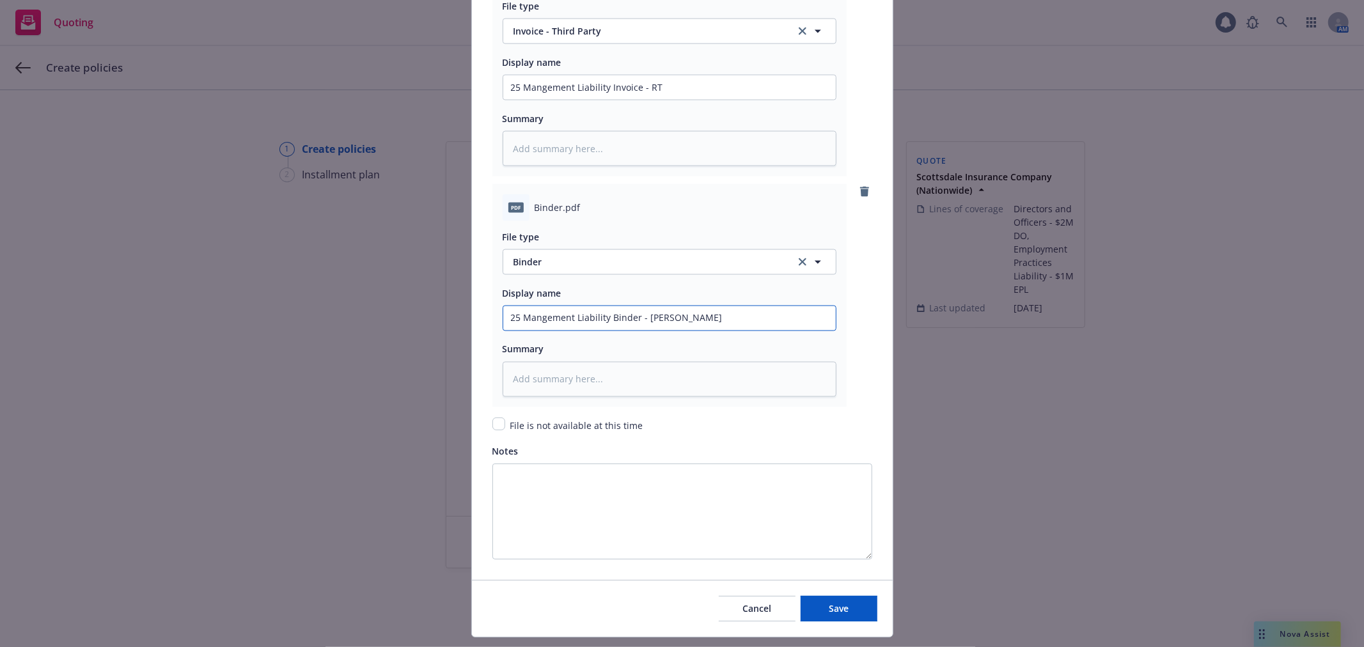
type input "25 Mangement Liability [PERSON_NAME]"
type textarea "x"
type input "25 Mangement Liability Binder - Scottd"
type textarea "x"
type input "25 Mangement Liability Binder - Scottda"
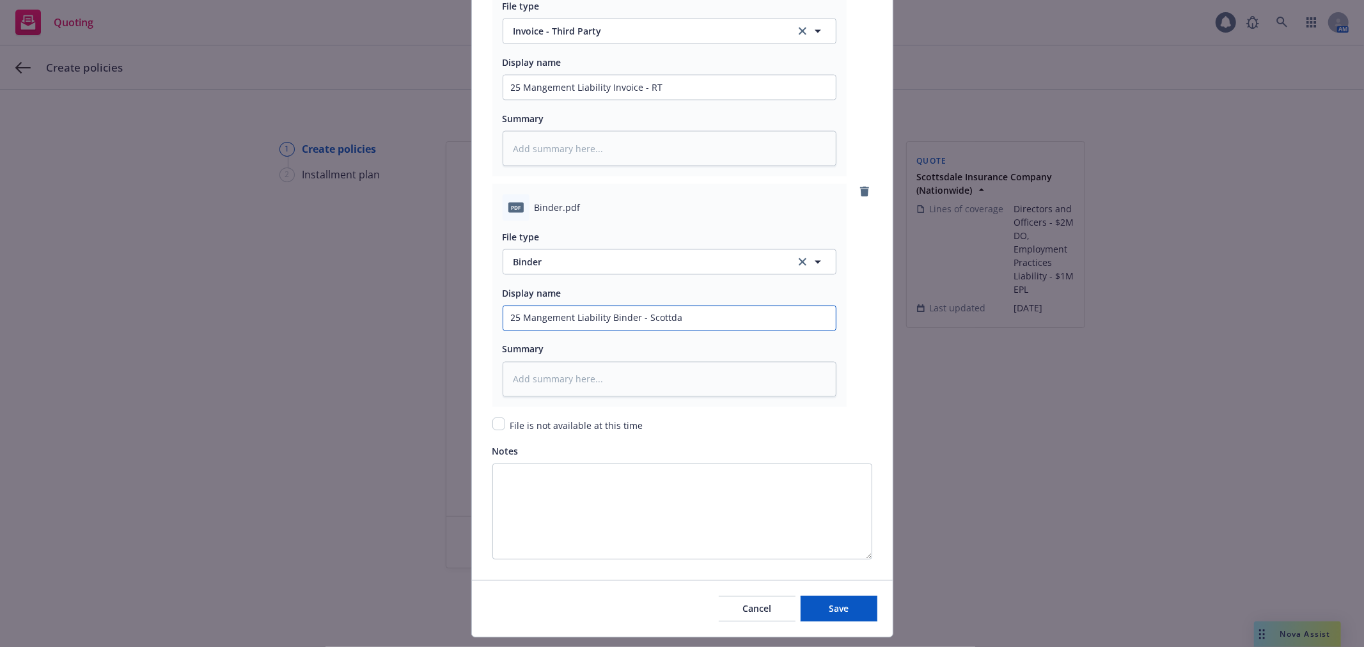
type textarea "x"
type input "25 Mangement Liability Binder - [GEOGRAPHIC_DATA]"
type textarea "x"
type input "25 Mangement Liability Binder - [GEOGRAPHIC_DATA]"
click at [839, 448] on span "Save" at bounding box center [839, 608] width 20 height 12
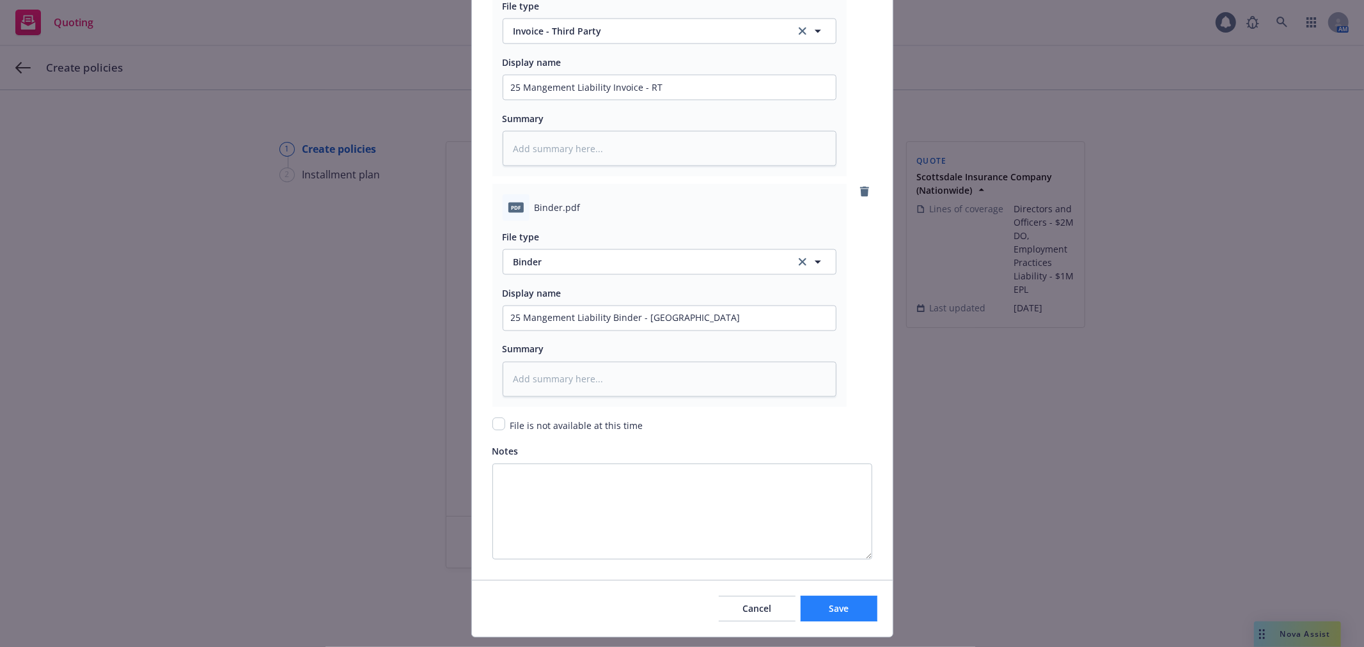
type textarea "x"
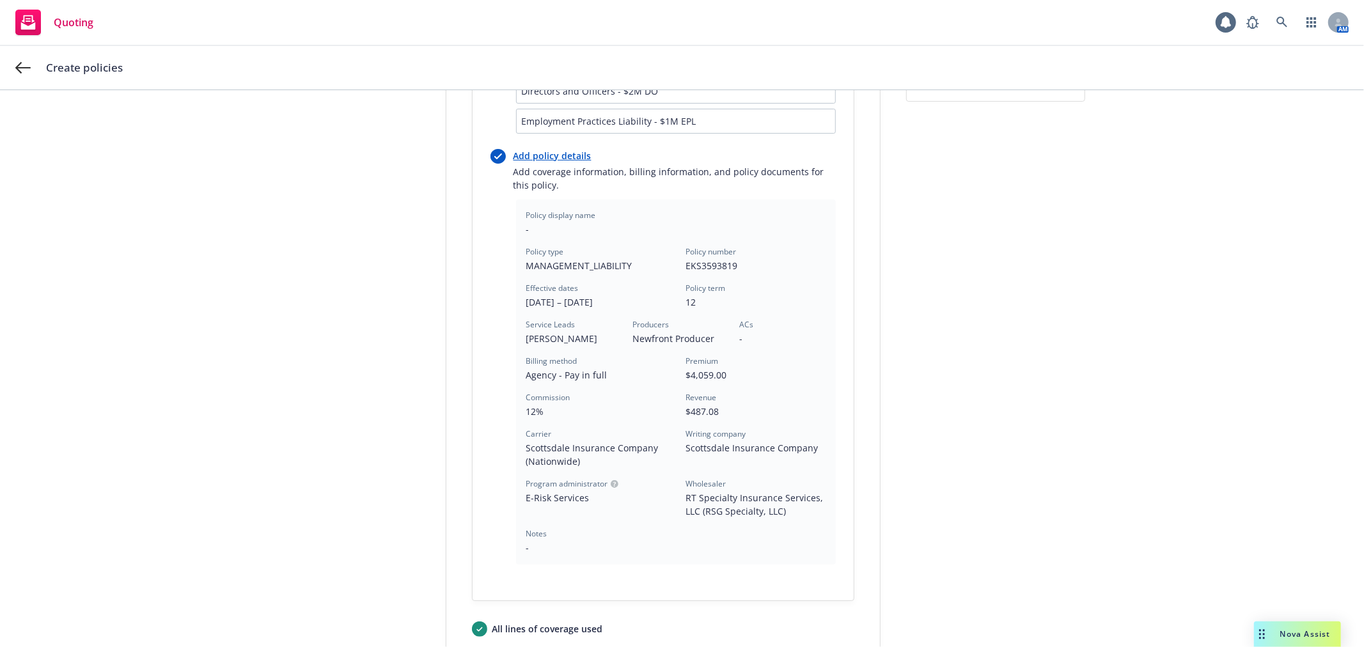
scroll to position [355, 0]
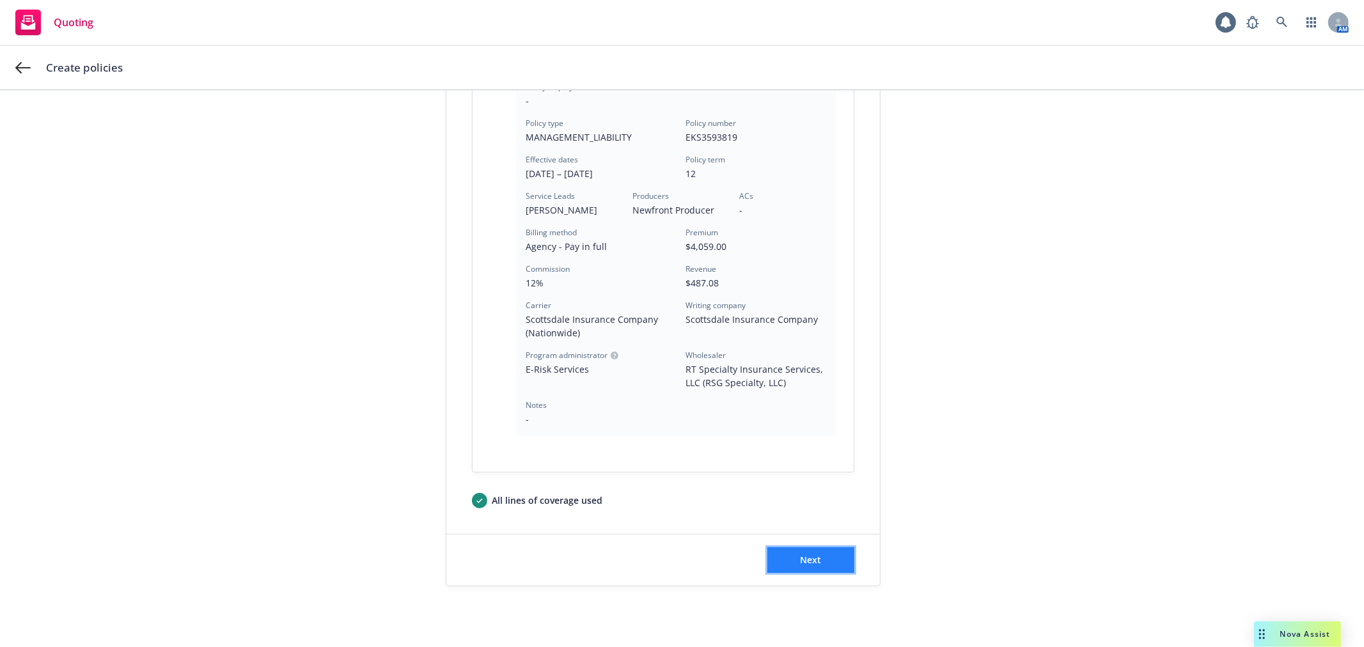
click at [793, 448] on button "Next" at bounding box center [810, 560] width 87 height 26
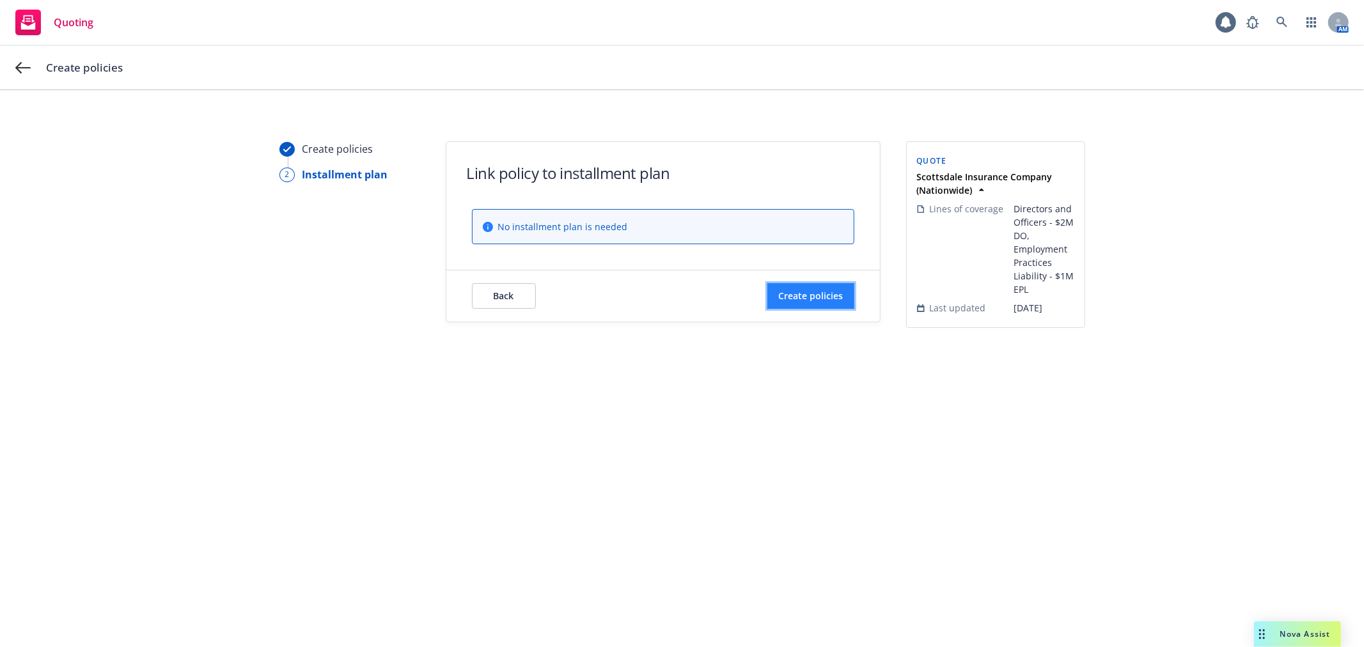
click at [783, 302] on span "Create policies" at bounding box center [810, 296] width 65 height 12
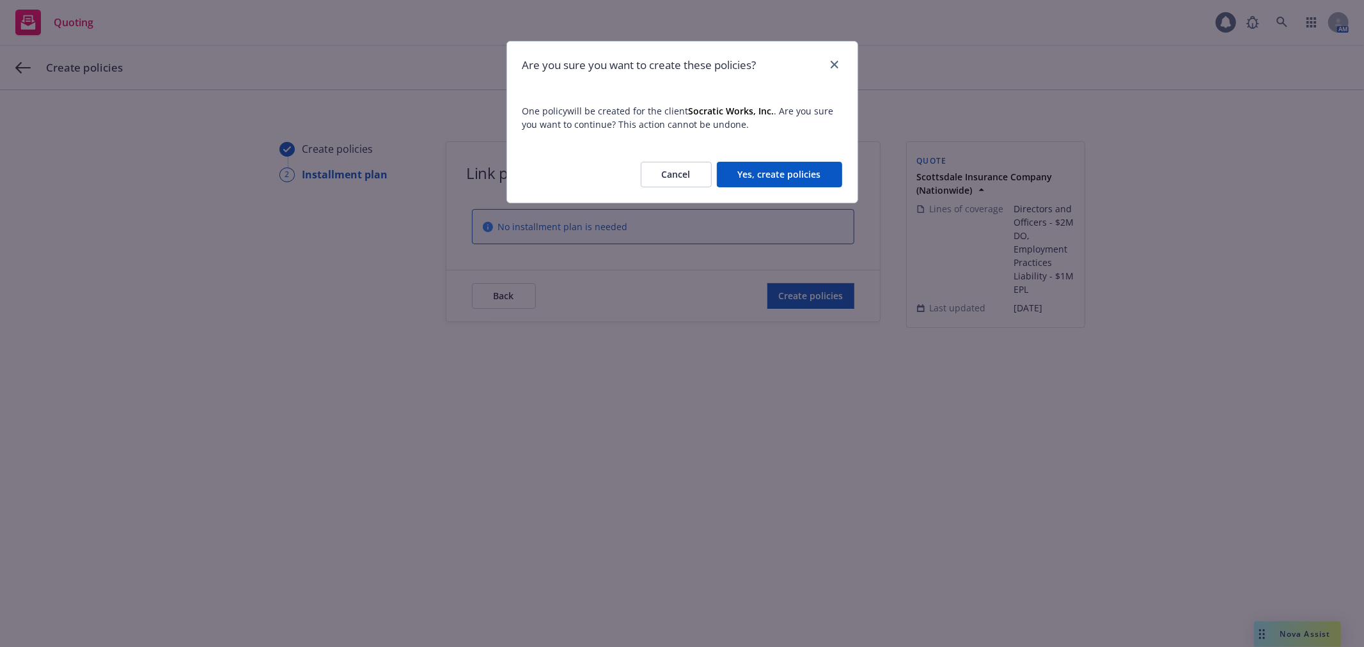
click at [748, 187] on button "Yes, create policies" at bounding box center [779, 175] width 125 height 26
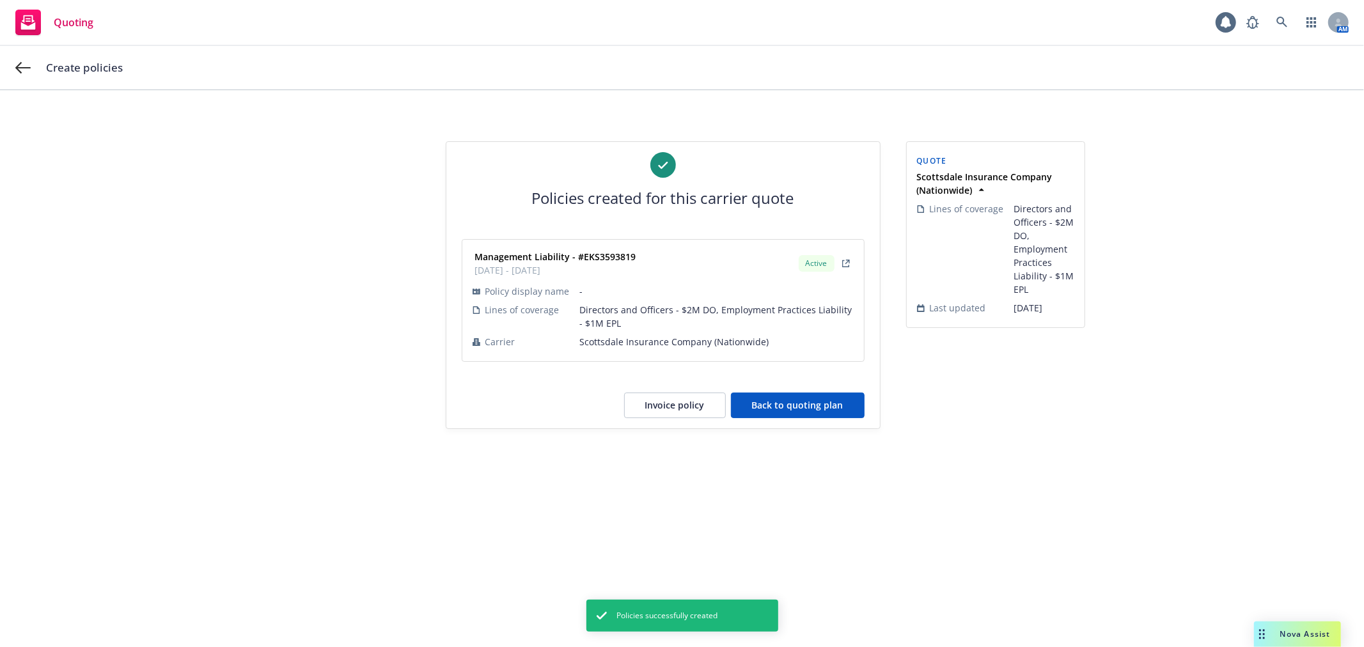
click at [778, 418] on button "Back to quoting plan" at bounding box center [798, 406] width 134 height 26
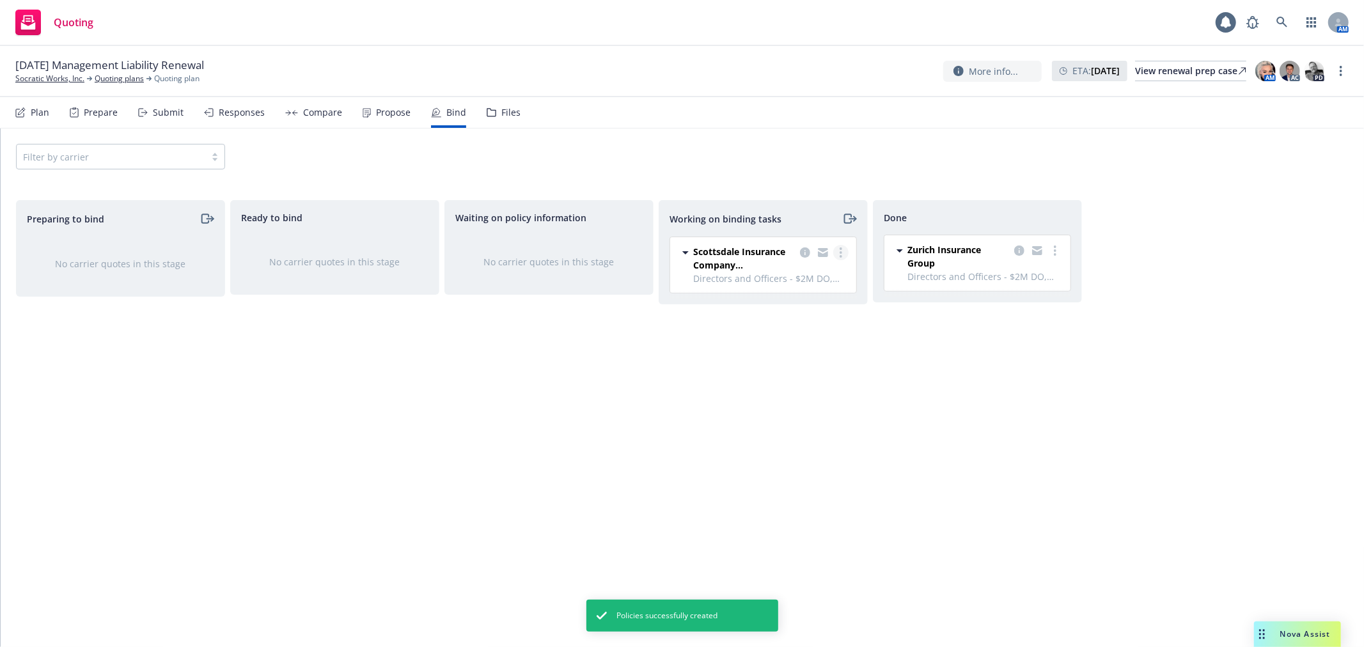
click at [840, 248] on icon "more" at bounding box center [841, 252] width 3 height 10
click at [797, 304] on span "Move to done" at bounding box center [775, 305] width 89 height 12
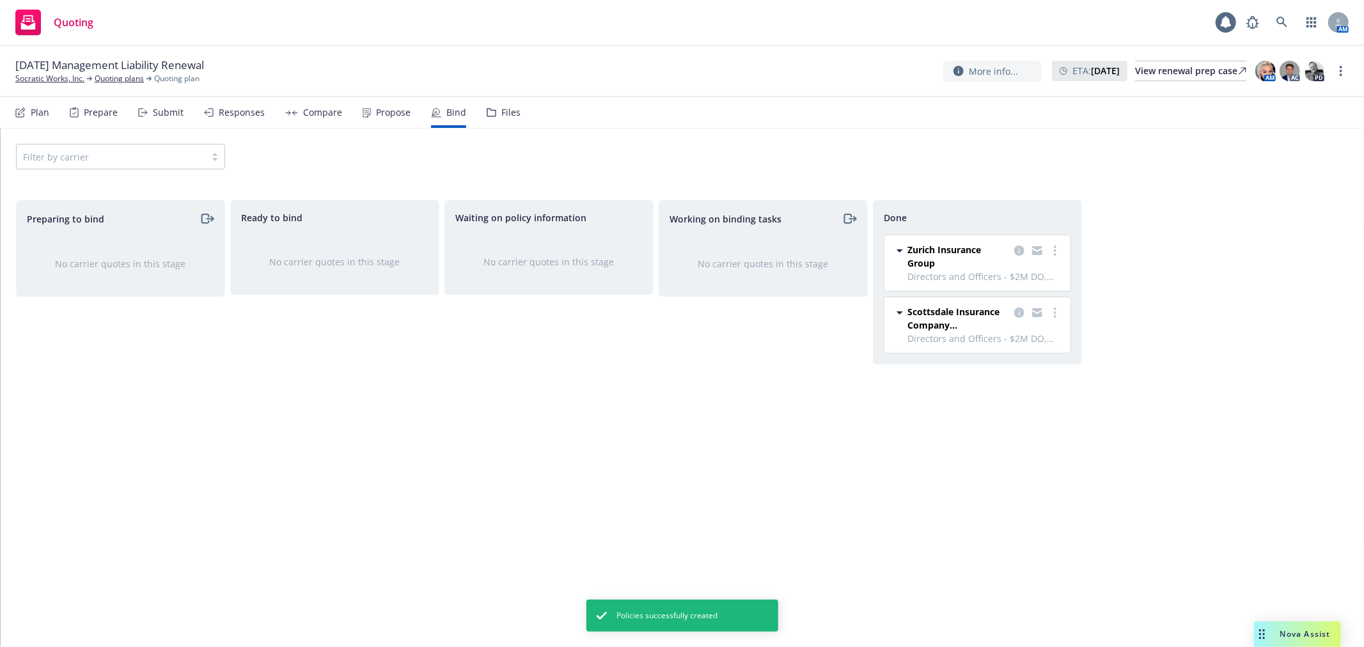
click at [45, 88] on div "[DATE] Management Liability Renewal Socratic Works, Inc. Quoting plans Quoting …" at bounding box center [682, 71] width 1364 height 51
click at [47, 81] on link "Socratic Works, Inc." at bounding box center [49, 79] width 69 height 12
